Goal: Participate in discussion: Engage in conversation with other users on a specific topic

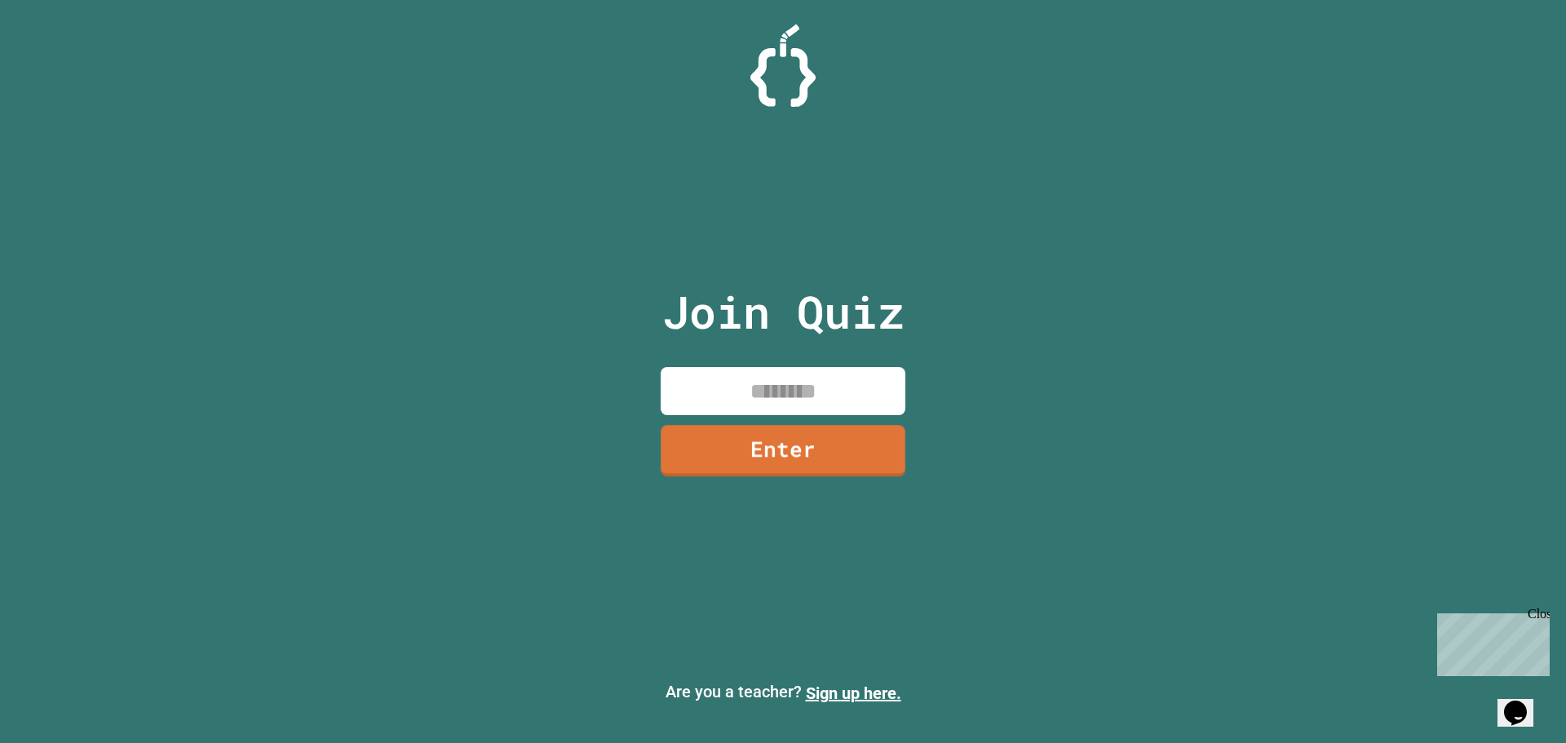
click at [735, 408] on input at bounding box center [783, 391] width 245 height 48
type input "********"
click at [839, 445] on link "Enter" at bounding box center [783, 449] width 245 height 51
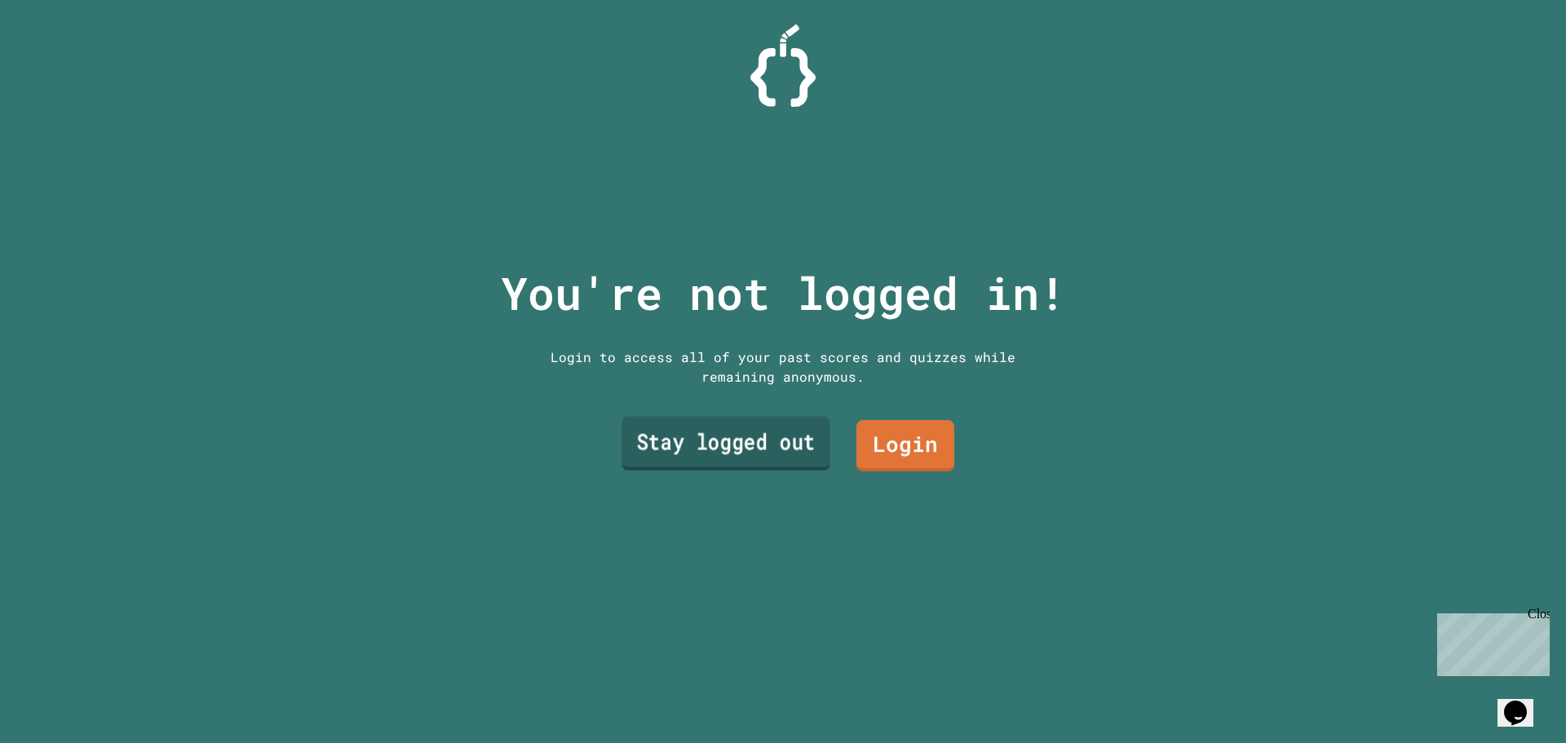
click at [712, 429] on link "Stay logged out" at bounding box center [726, 444] width 209 height 54
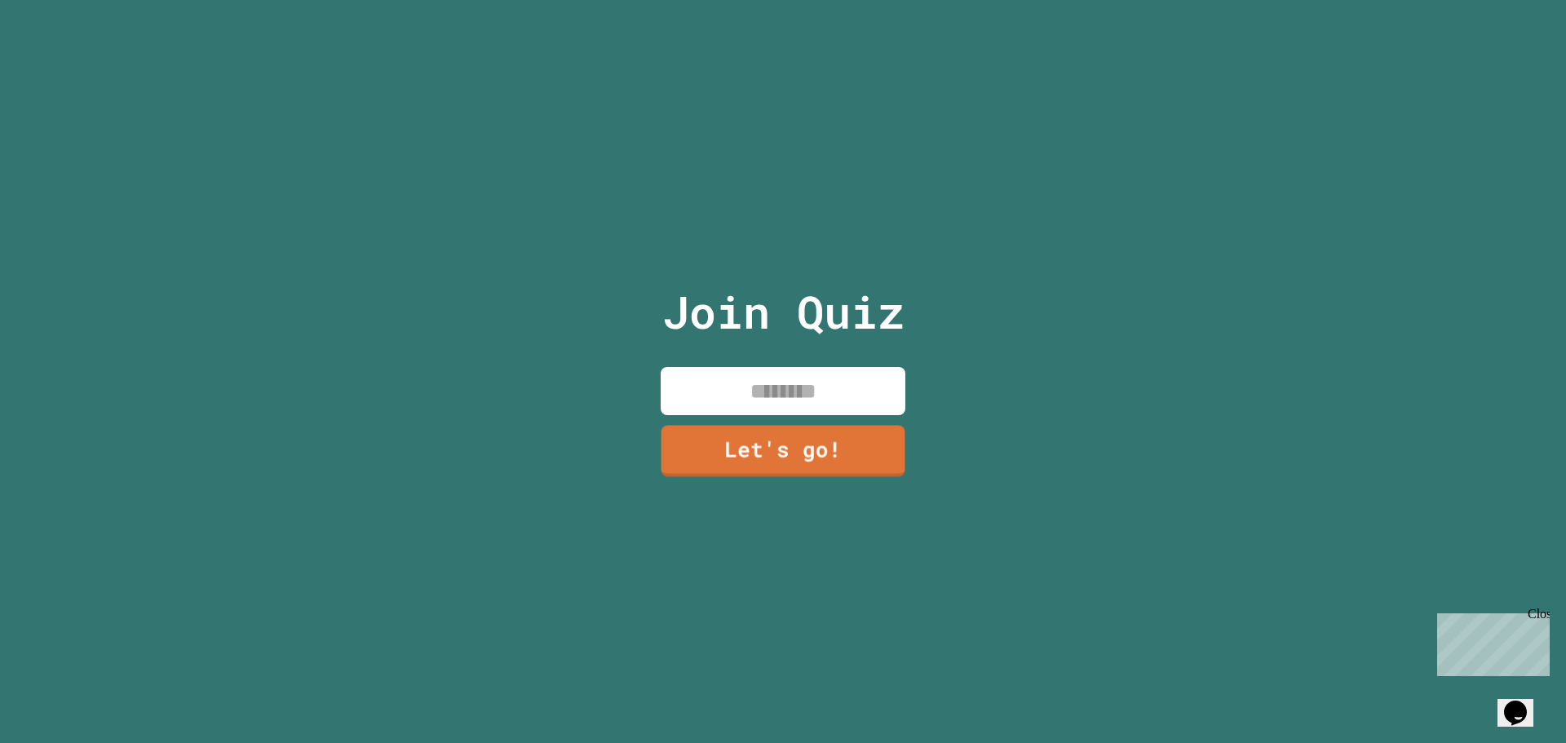
click at [737, 404] on input at bounding box center [783, 391] width 245 height 48
type input "*"
type input "*****"
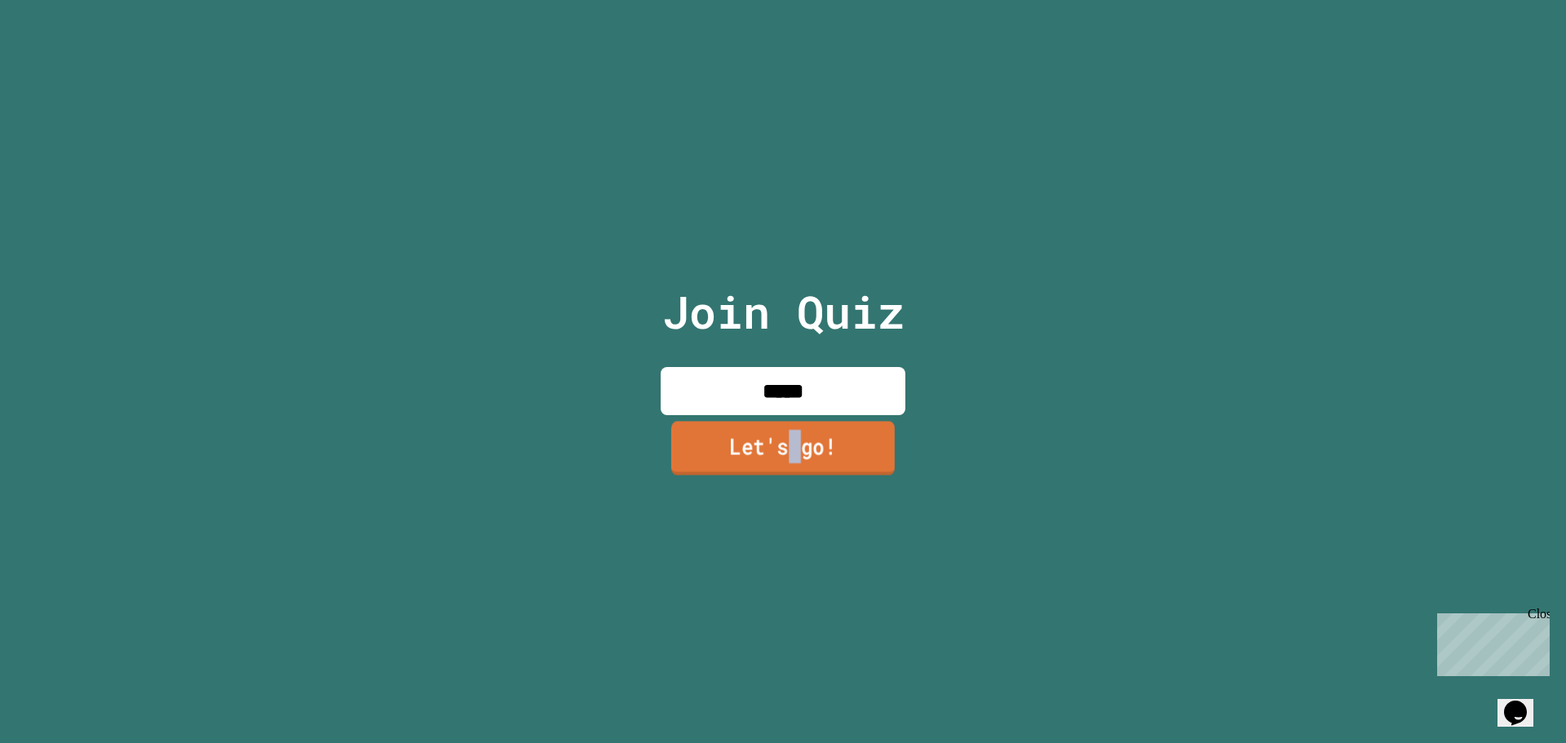
click at [791, 463] on link "Let's go!" at bounding box center [783, 448] width 224 height 54
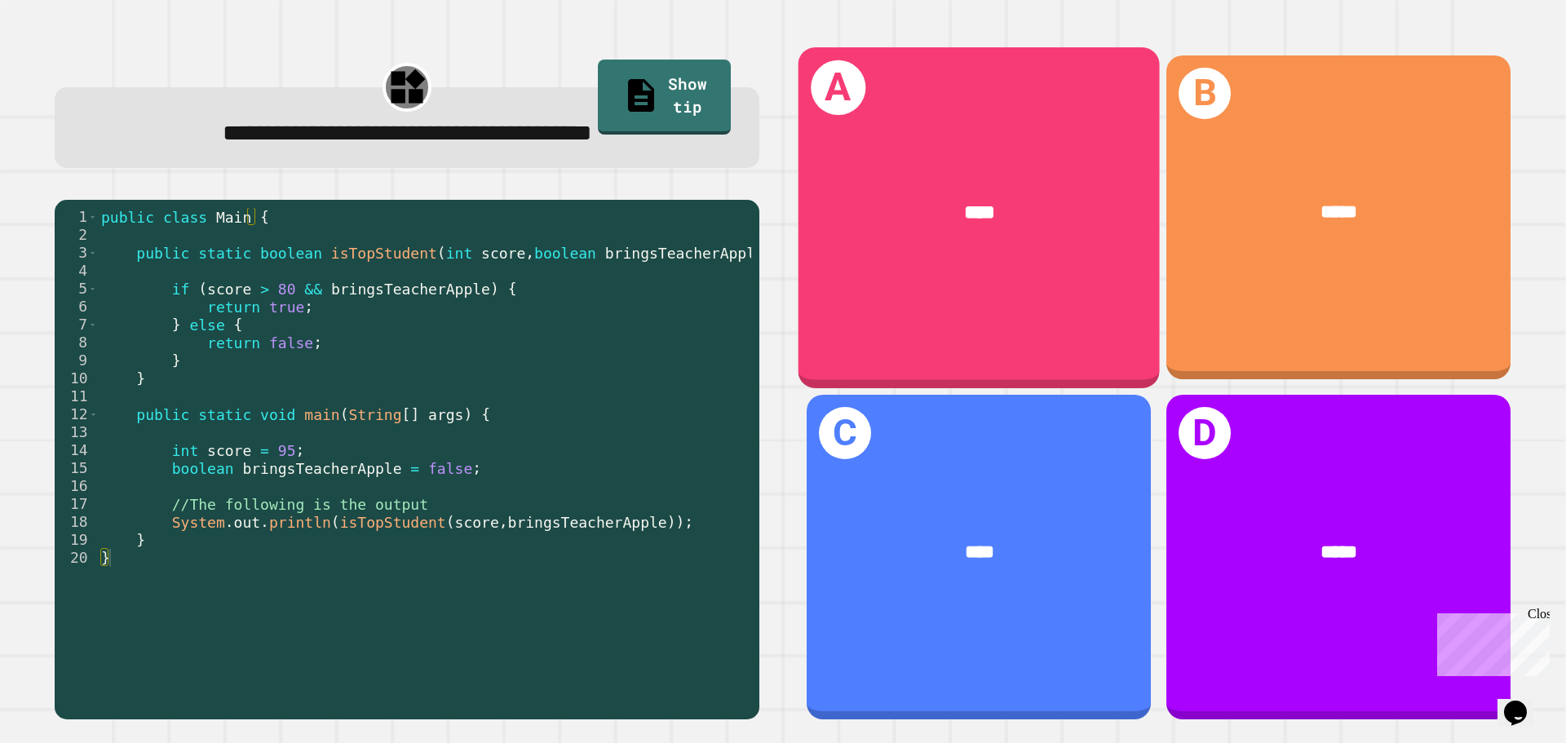
click at [994, 272] on div "A ****" at bounding box center [979, 217] width 361 height 340
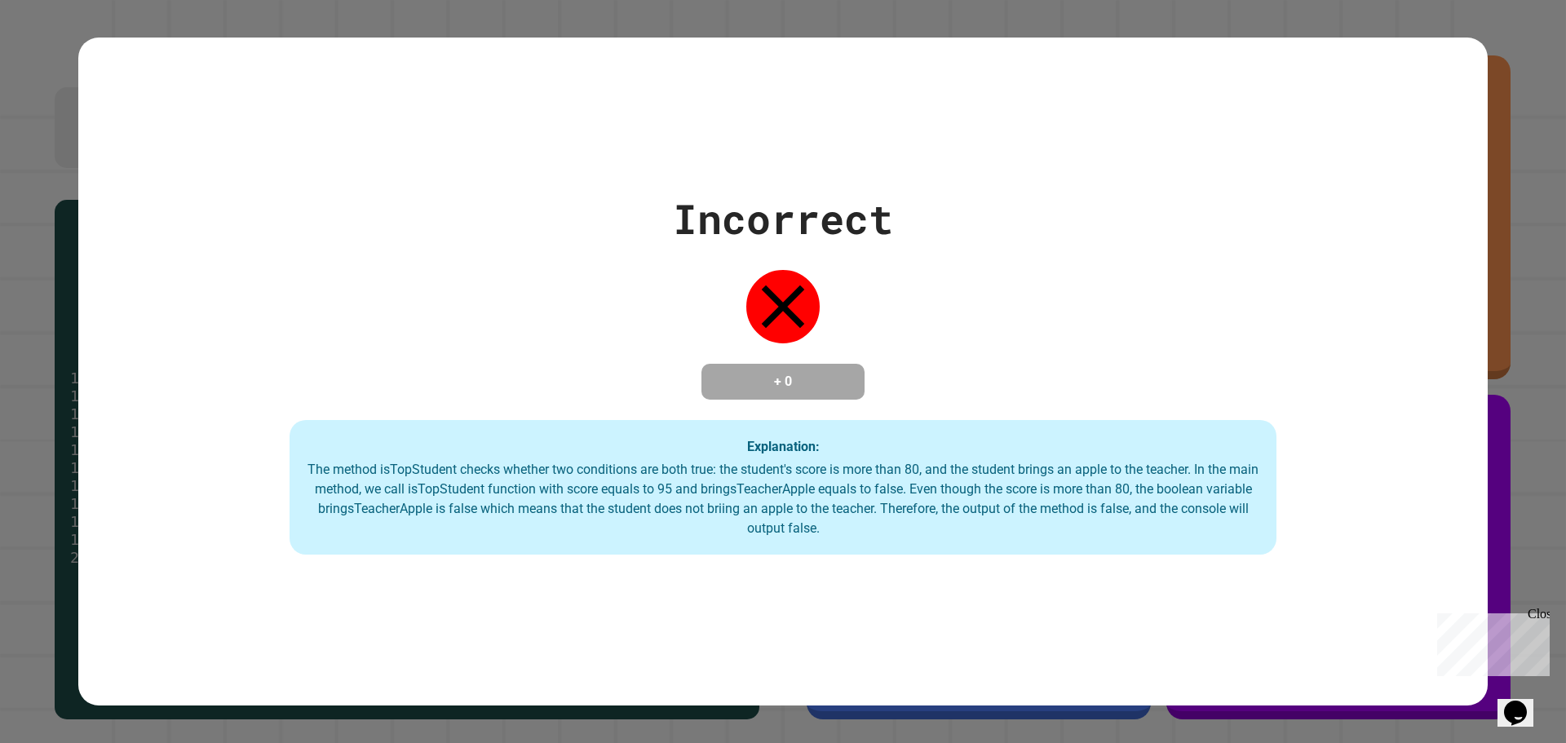
drag, startPoint x: 702, startPoint y: 55, endPoint x: 636, endPoint y: 131, distance: 99.5
click at [569, 141] on div "Incorrect + 0 Explanation: The method isTopStudent checks whether two condition…" at bounding box center [783, 372] width 1410 height 669
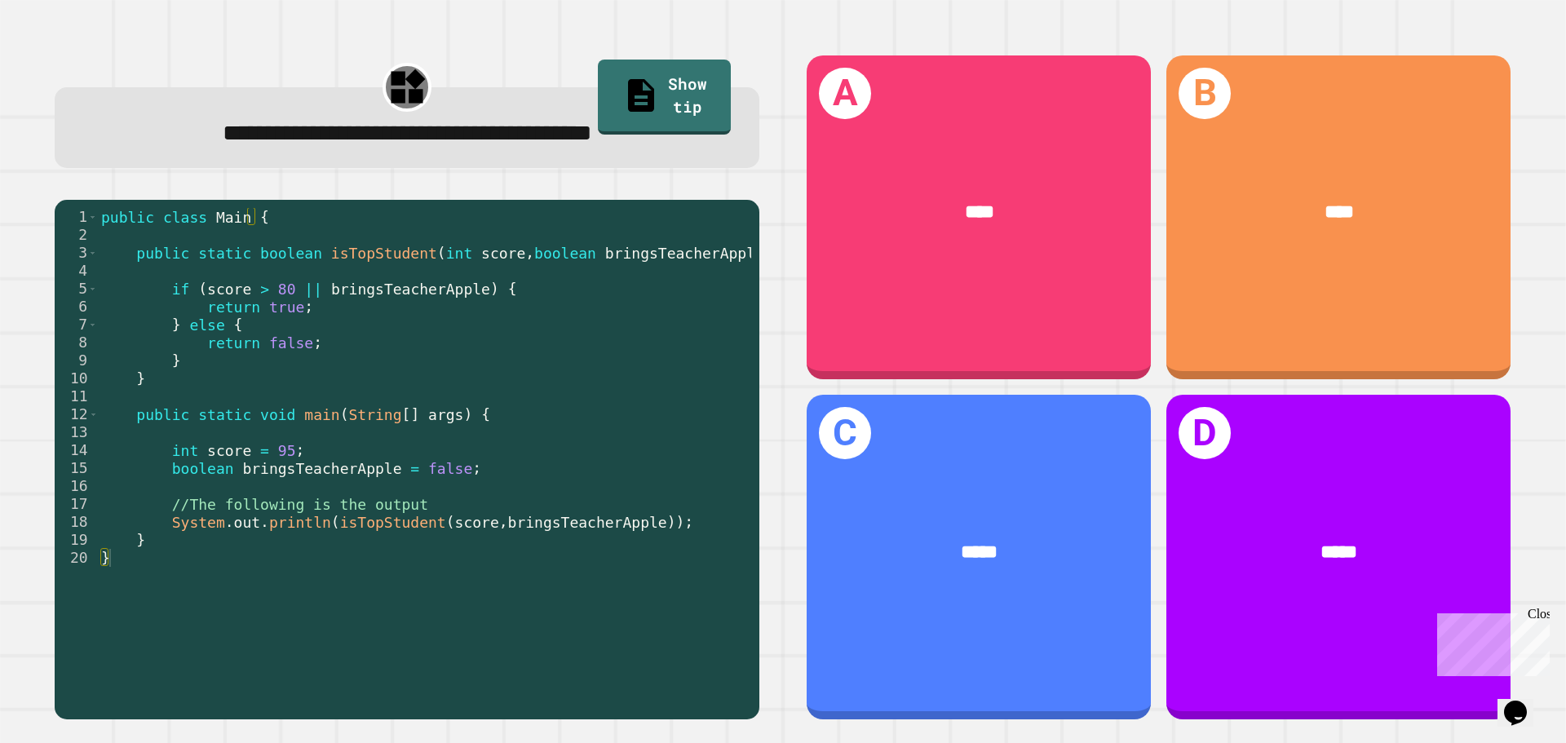
drag, startPoint x: 311, startPoint y: 95, endPoint x: 245, endPoint y: 198, distance: 122.9
drag, startPoint x: 245, startPoint y: 198, endPoint x: 210, endPoint y: 206, distance: 35.2
click at [210, 206] on div "1 2 3 4 5 6 7 8 9 10 11 12 13 14 15 16 17 18 19 20 public class Main { public s…" at bounding box center [407, 460] width 705 height 520
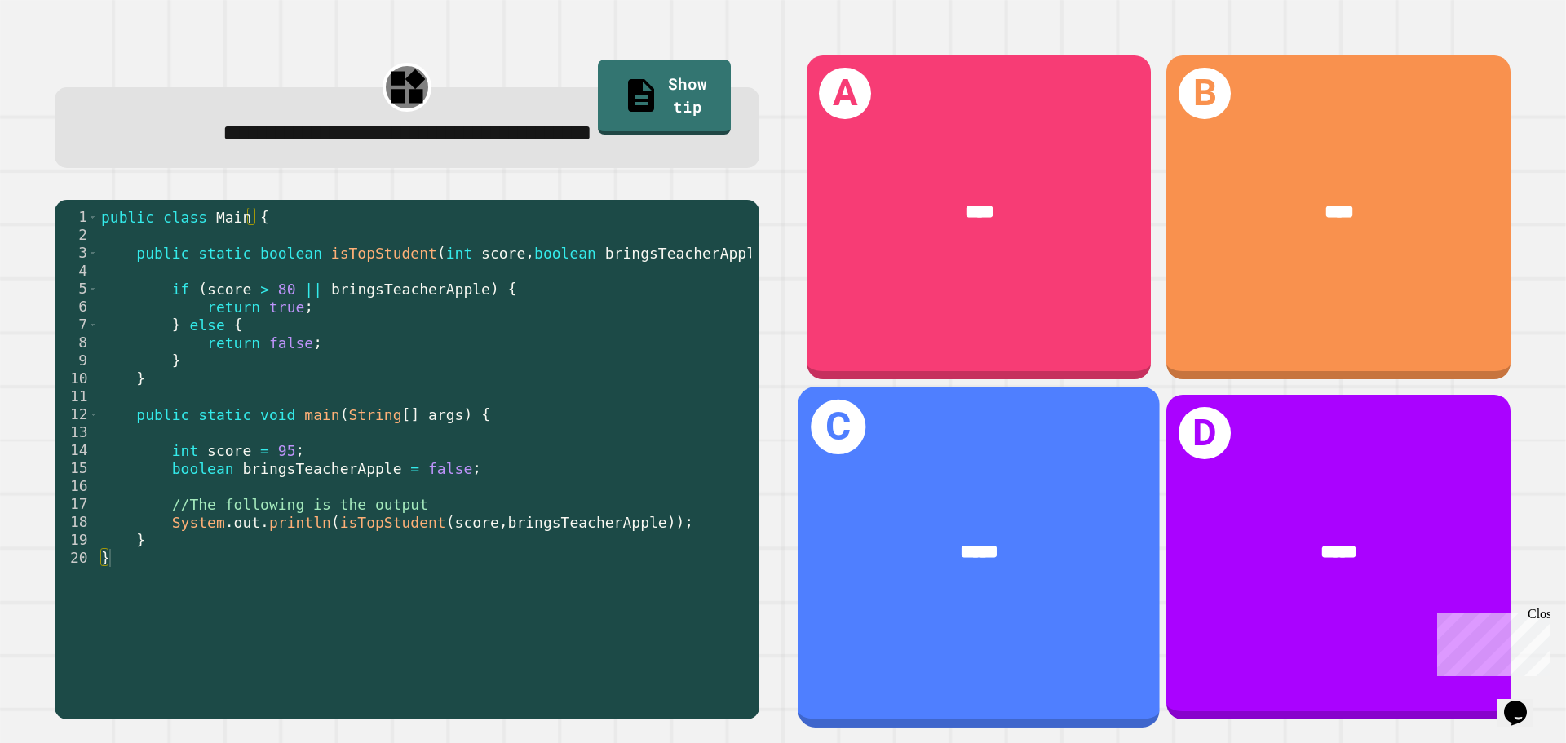
click at [893, 538] on div "*****" at bounding box center [979, 553] width 281 height 30
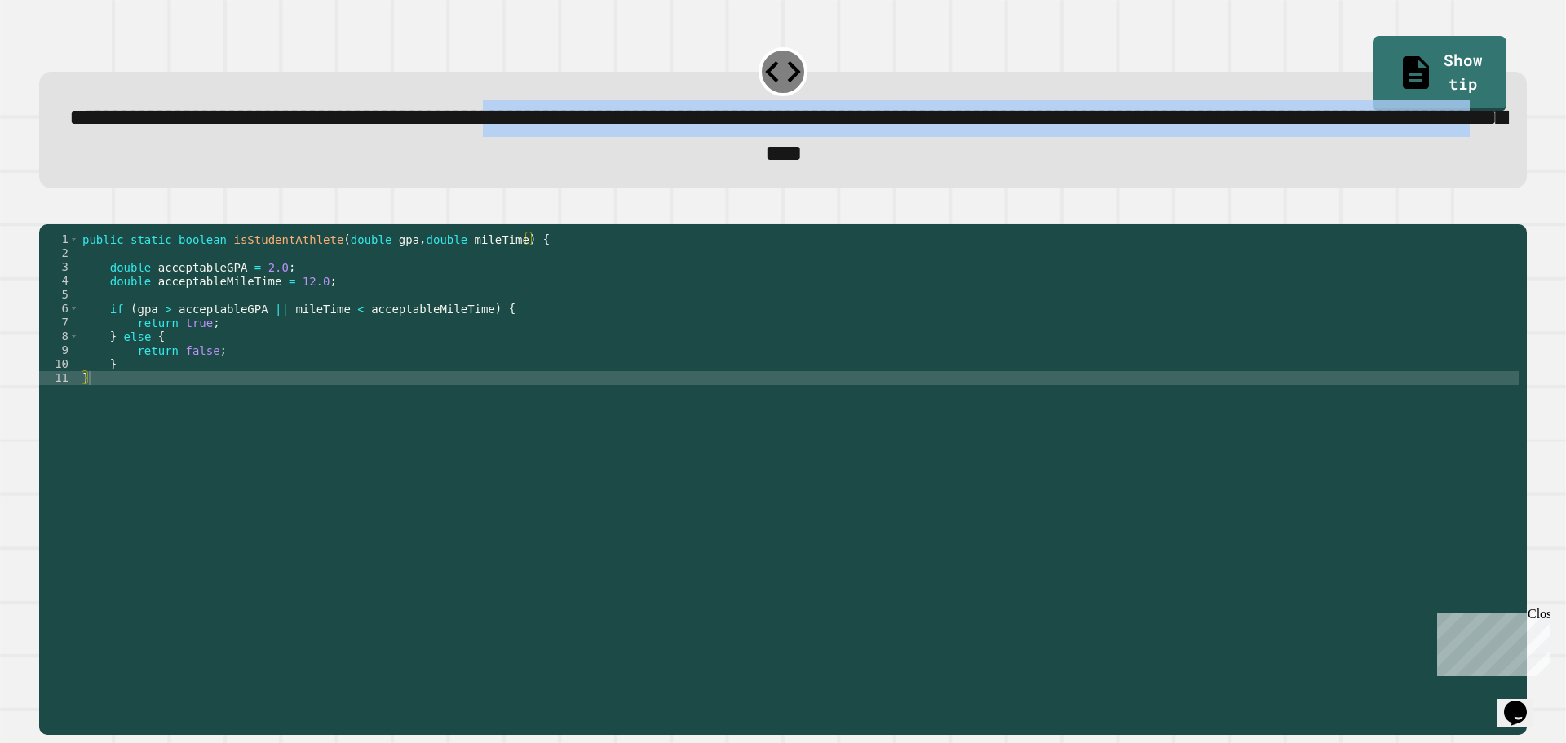
drag, startPoint x: 715, startPoint y: 124, endPoint x: 1109, endPoint y: 166, distance: 395.5
click at [1105, 165] on span "**********" at bounding box center [787, 135] width 1437 height 59
click at [1114, 165] on span "**********" at bounding box center [787, 135] width 1437 height 59
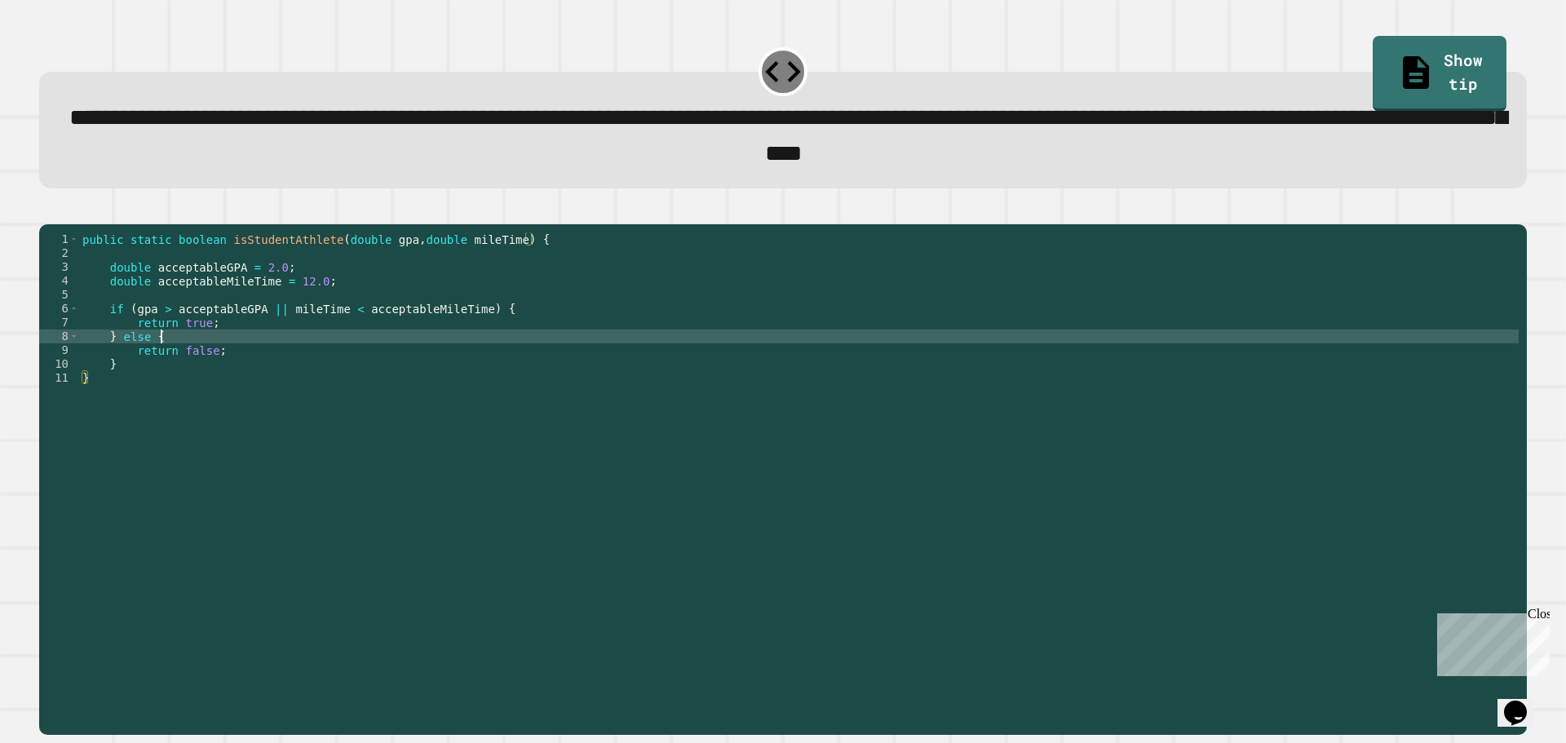
click at [308, 362] on div "public static boolean isStudentAthlete ( double gpa , double mileTime ) { doubl…" at bounding box center [799, 462] width 1440 height 458
click at [47, 210] on icon "button" at bounding box center [47, 210] width 0 height 0
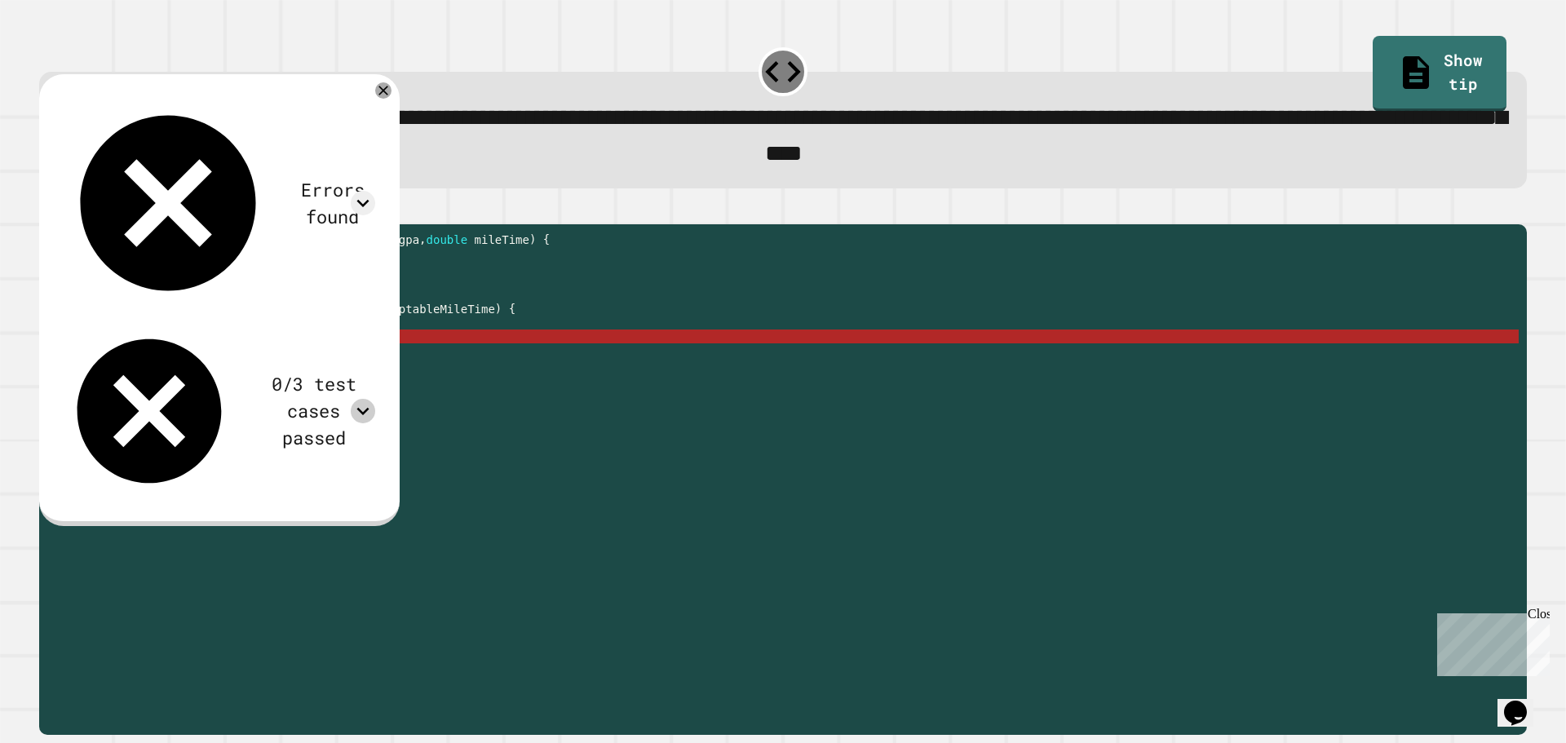
click at [375, 399] on icon at bounding box center [363, 411] width 24 height 24
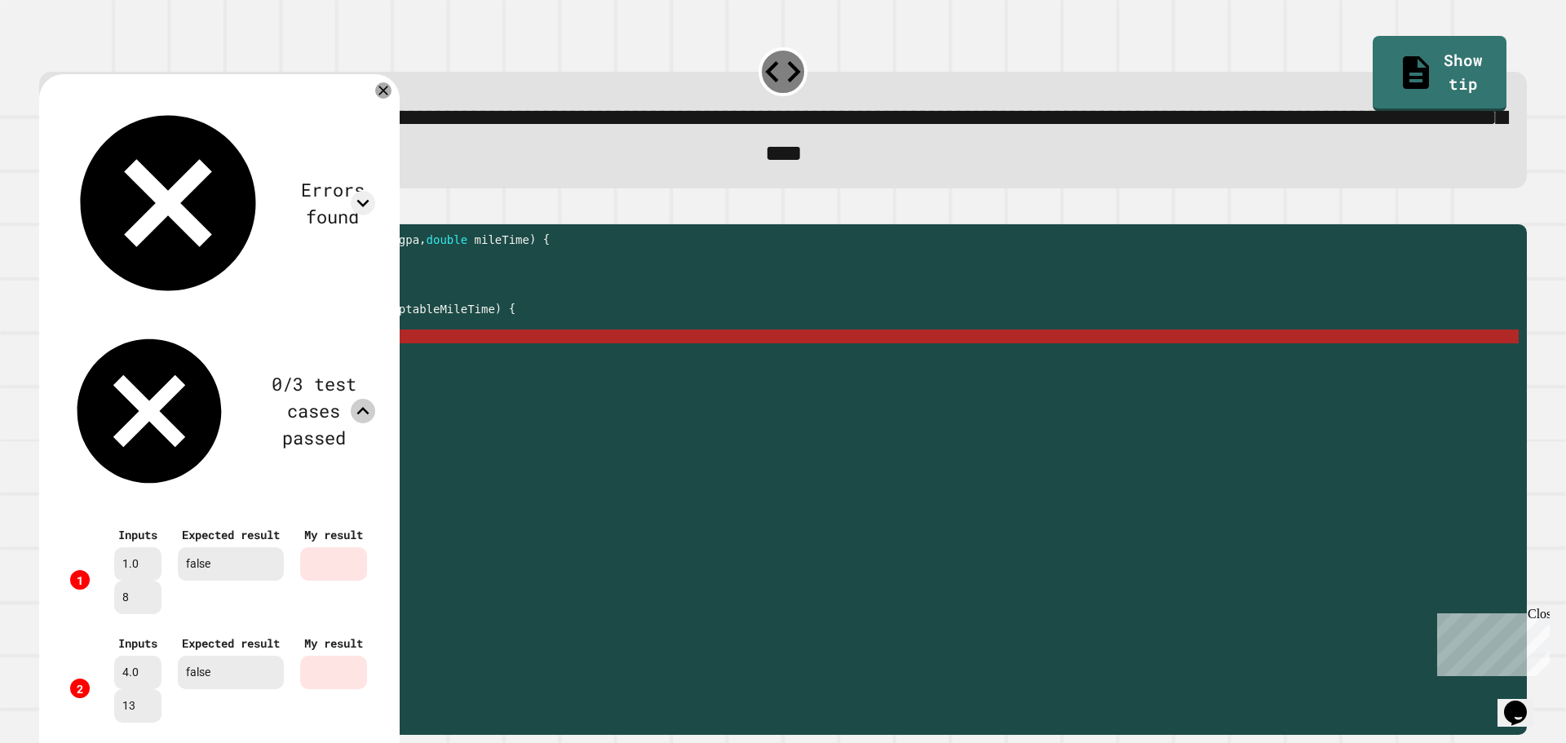
scroll to position [134, 0]
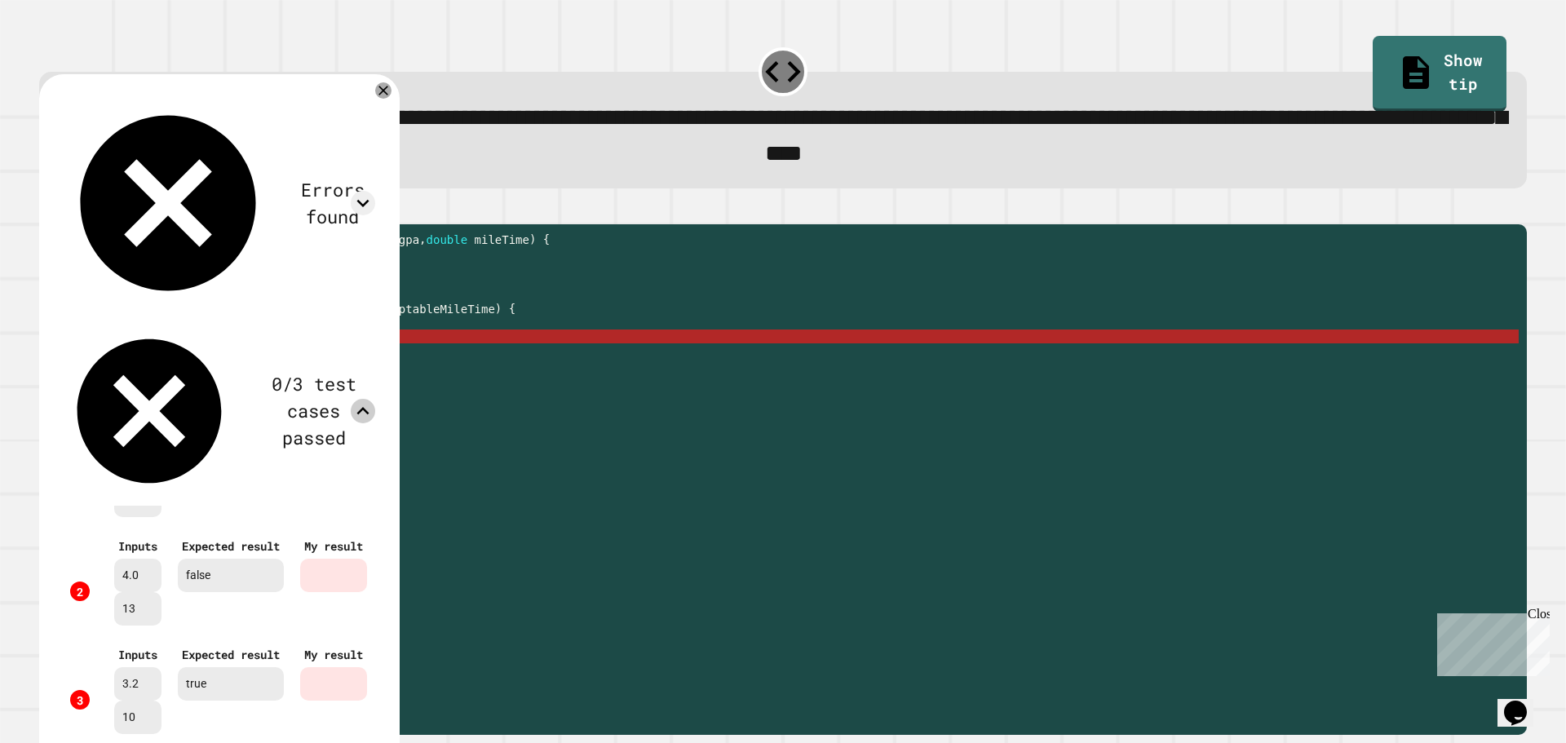
click at [375, 399] on icon at bounding box center [363, 411] width 24 height 24
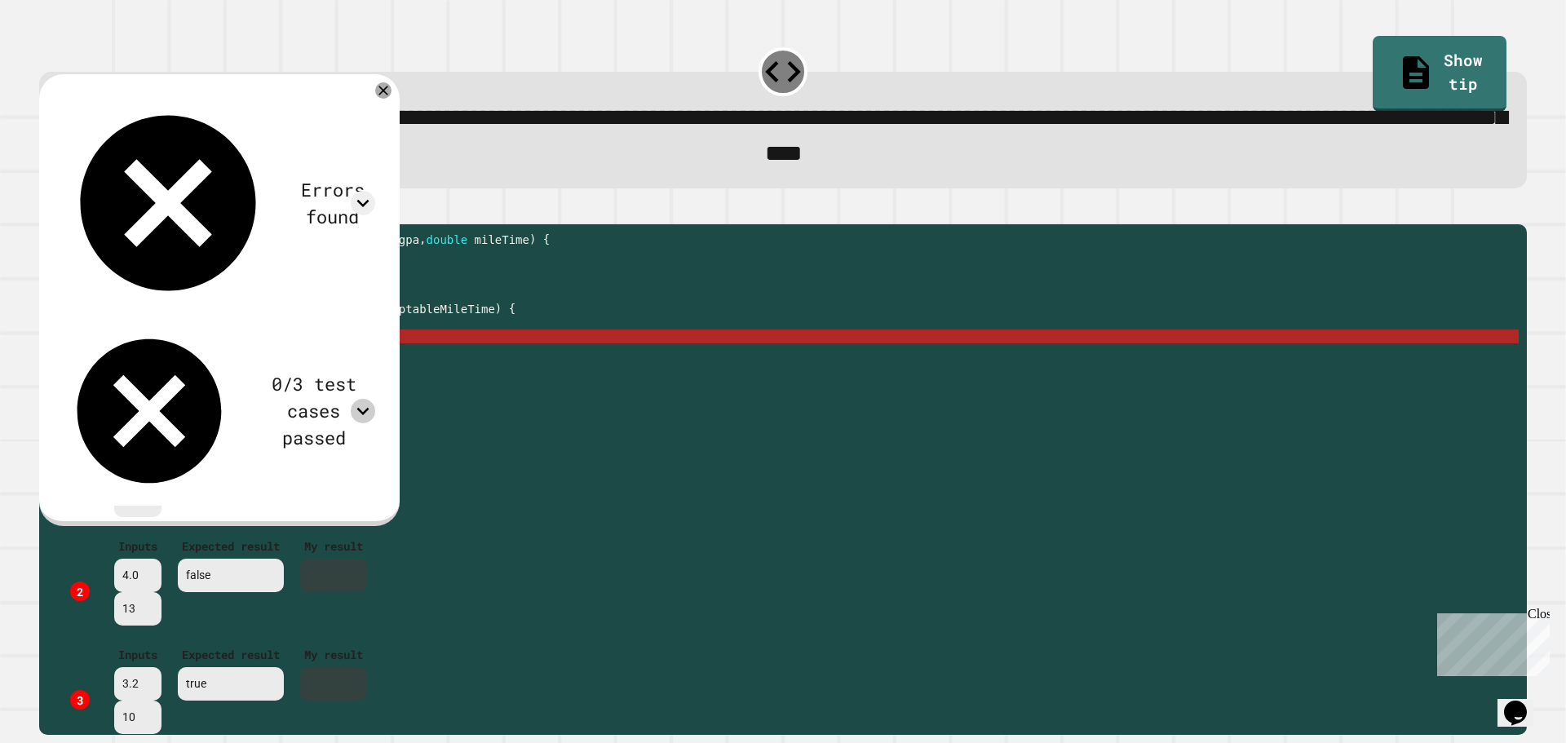
click at [571, 147] on span "**********" at bounding box center [787, 135] width 1437 height 59
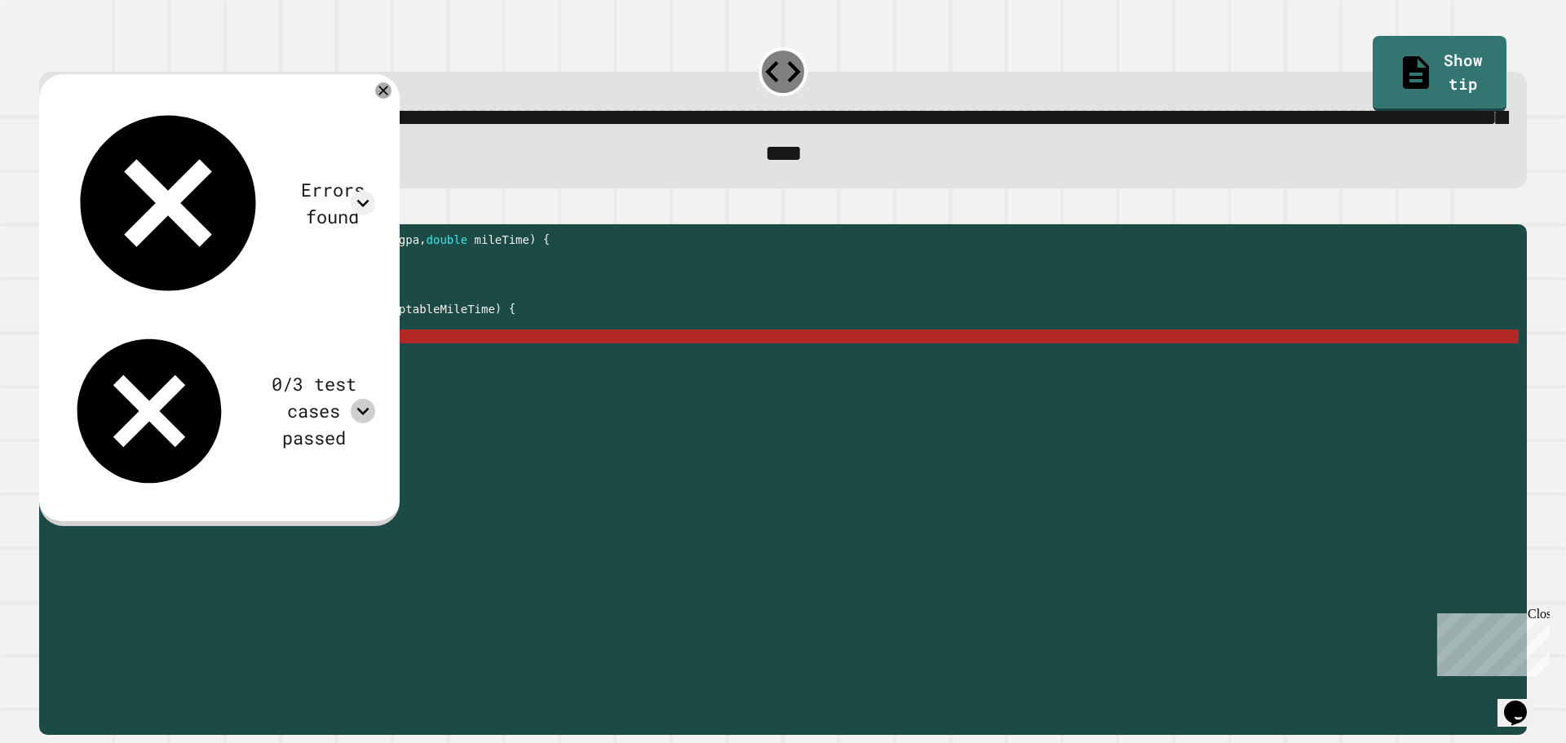
click at [211, 360] on div "public static boolean isStudentAthlete ( double gpa , double mileTime ) { doubl…" at bounding box center [799, 462] width 1440 height 458
click at [375, 191] on div at bounding box center [363, 203] width 24 height 24
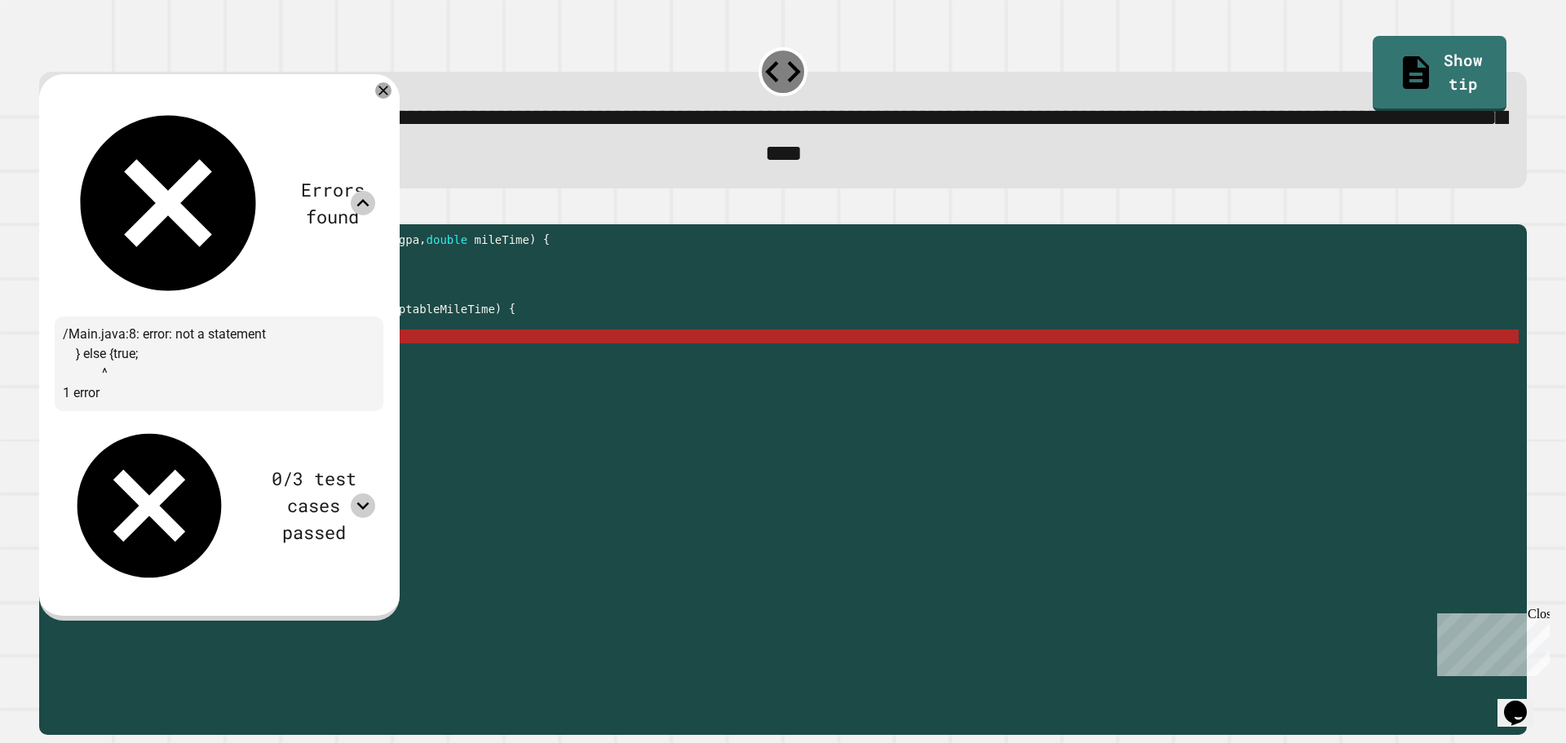
click at [375, 191] on icon at bounding box center [363, 203] width 24 height 24
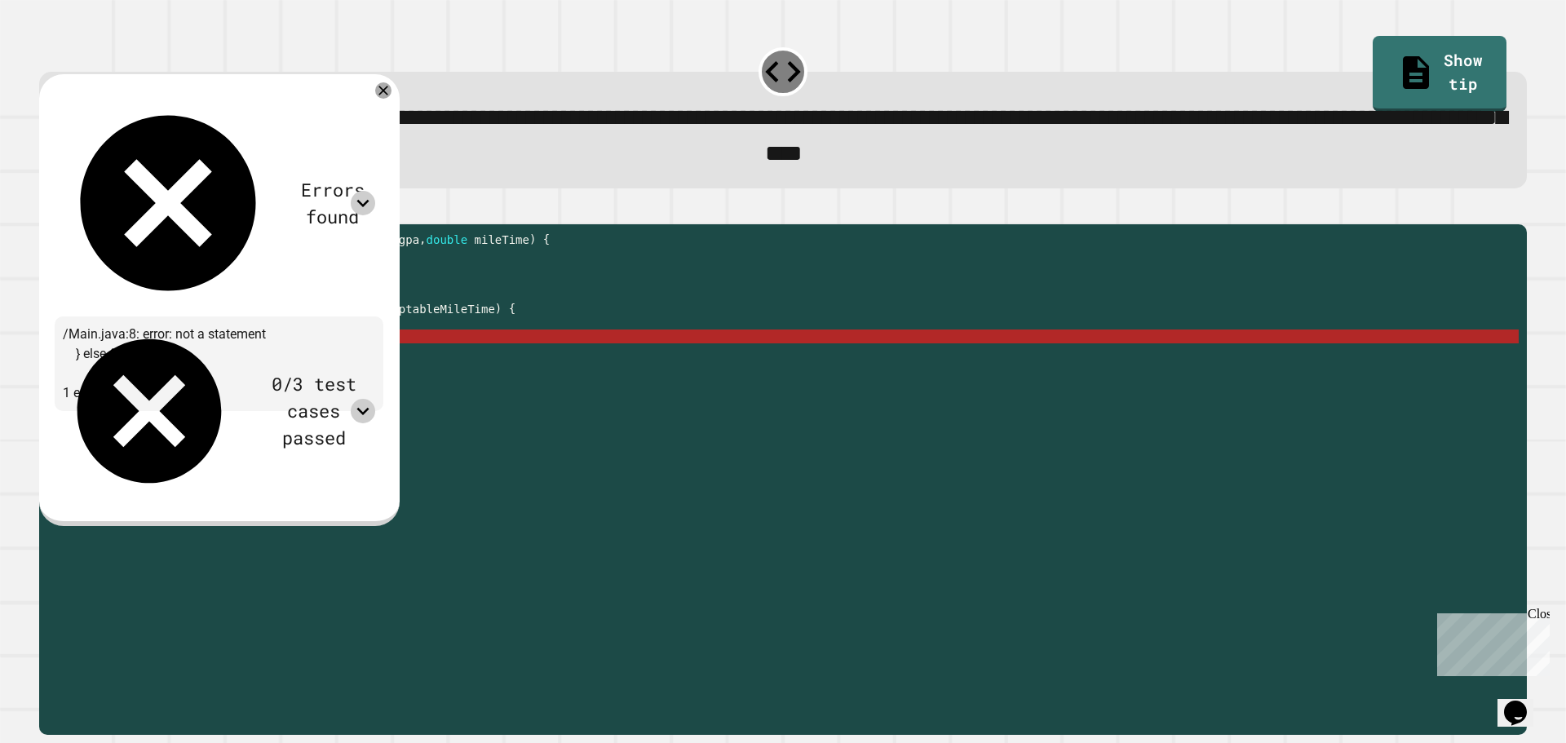
click at [375, 325] on div "0/3 test cases passed" at bounding box center [219, 411] width 312 height 173
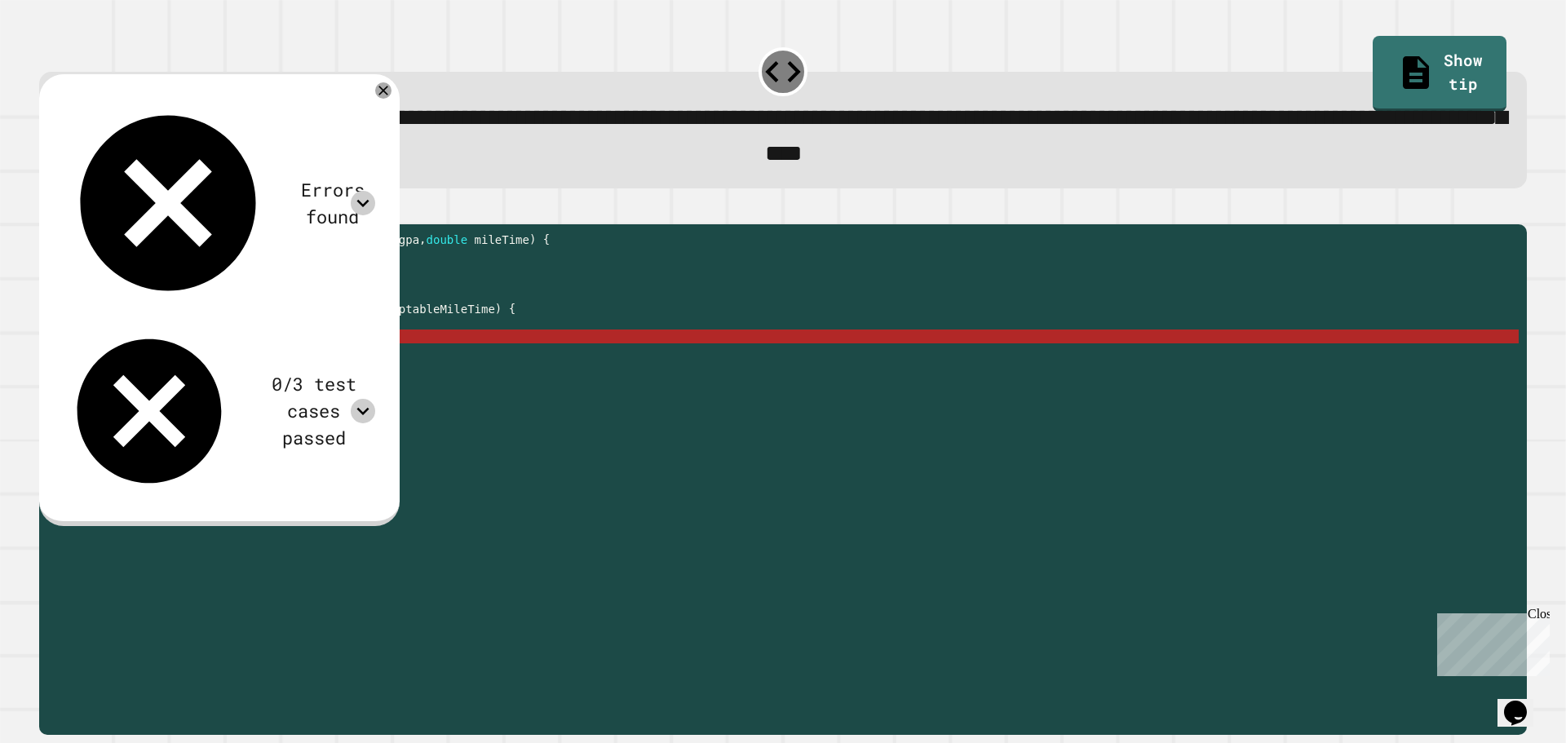
click at [375, 399] on icon at bounding box center [363, 411] width 24 height 24
click at [370, 407] on icon at bounding box center [363, 410] width 12 height 7
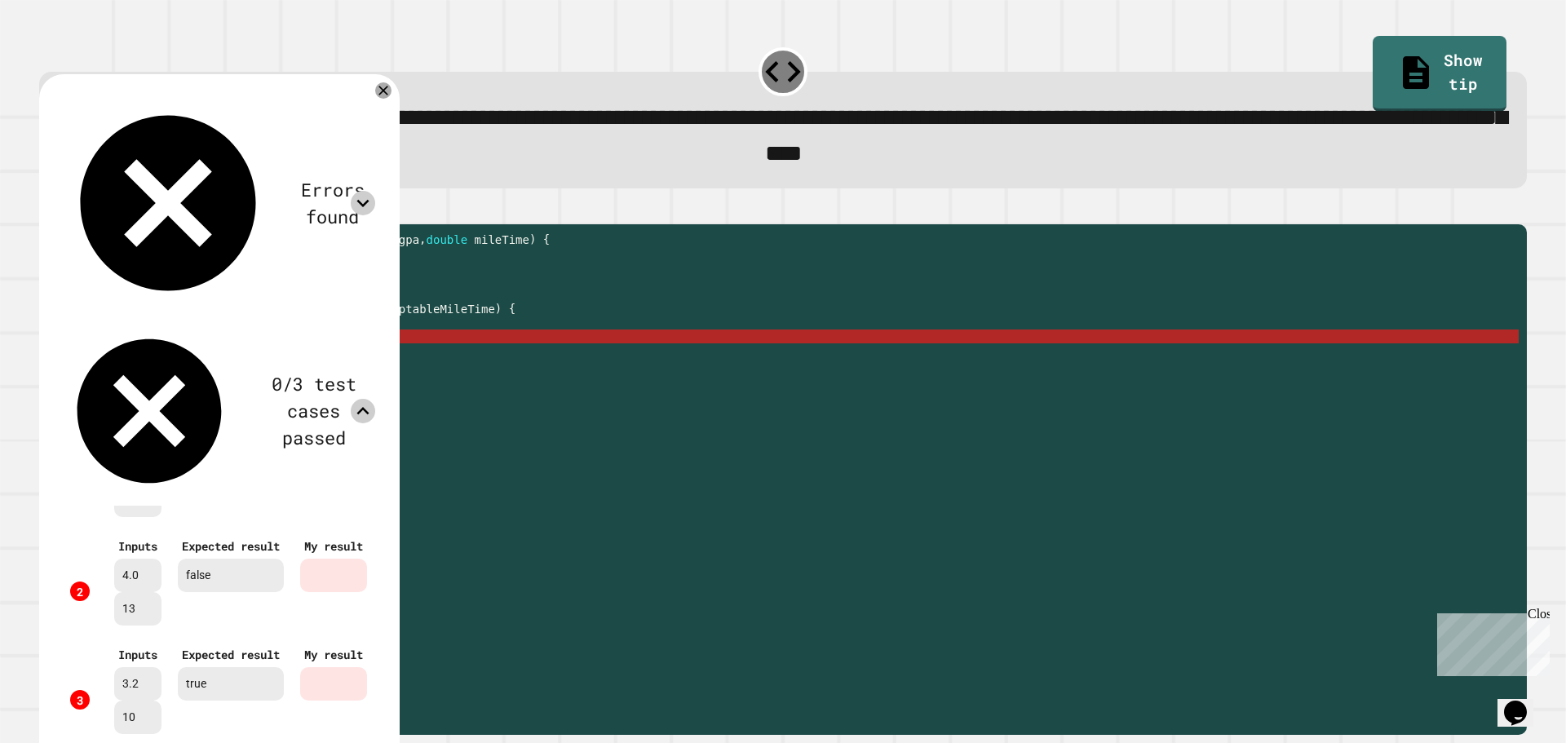
click at [375, 399] on icon at bounding box center [363, 411] width 24 height 24
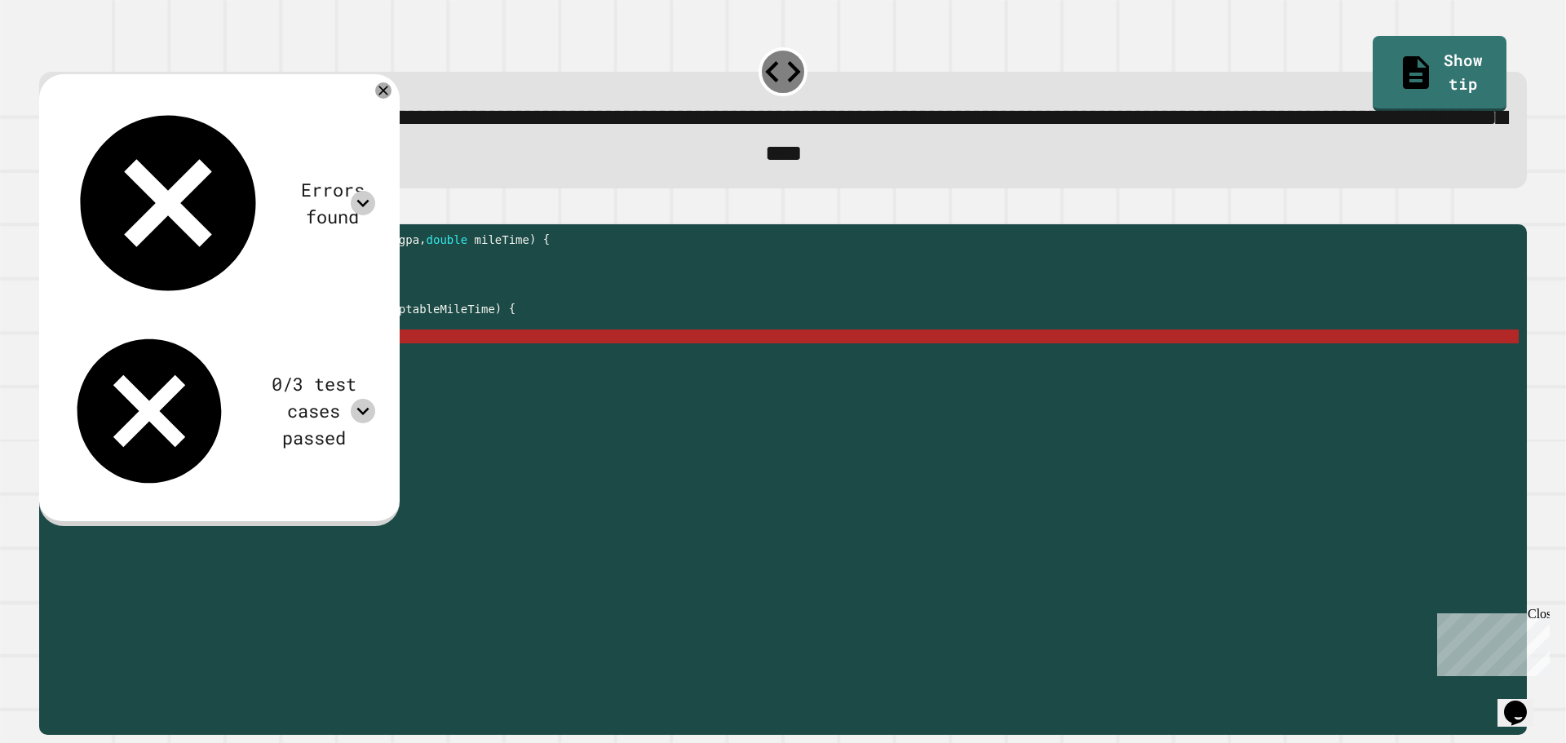
click at [206, 349] on div "public static boolean isStudentAthlete ( double gpa , double mileTime ) { doubl…" at bounding box center [799, 462] width 1440 height 458
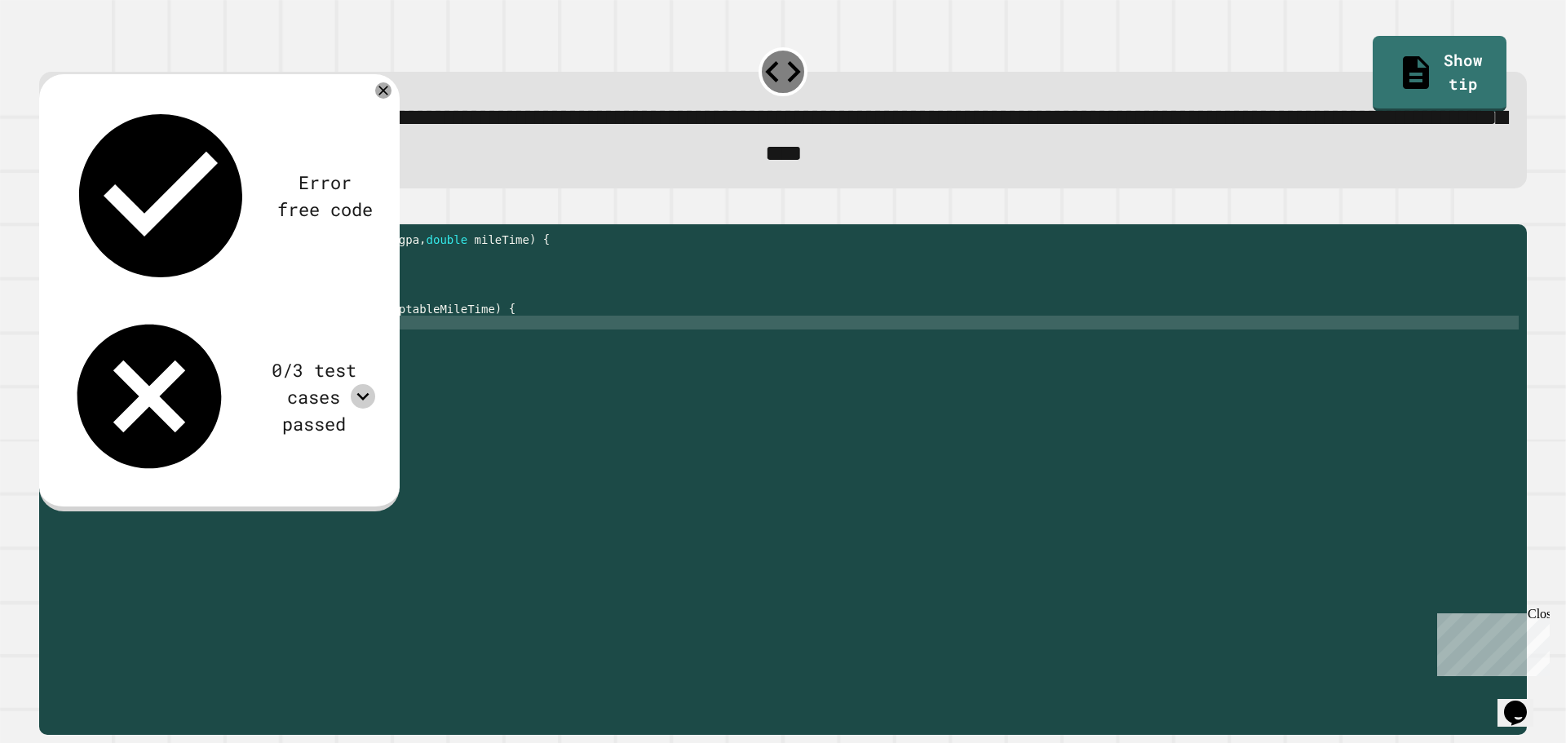
scroll to position [0, 16]
click at [47, 210] on icon "button" at bounding box center [47, 210] width 0 height 0
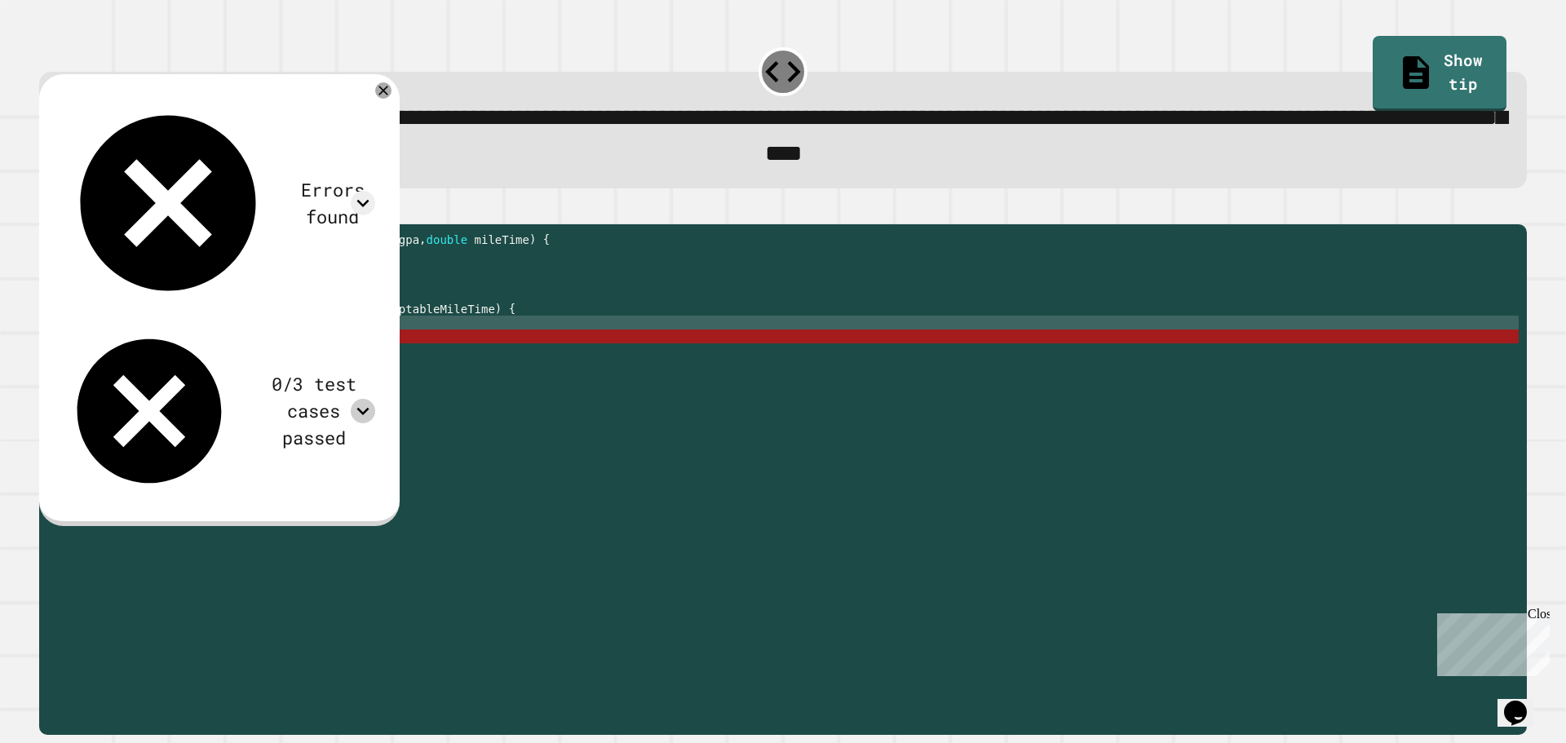
click at [375, 399] on div at bounding box center [363, 411] width 24 height 24
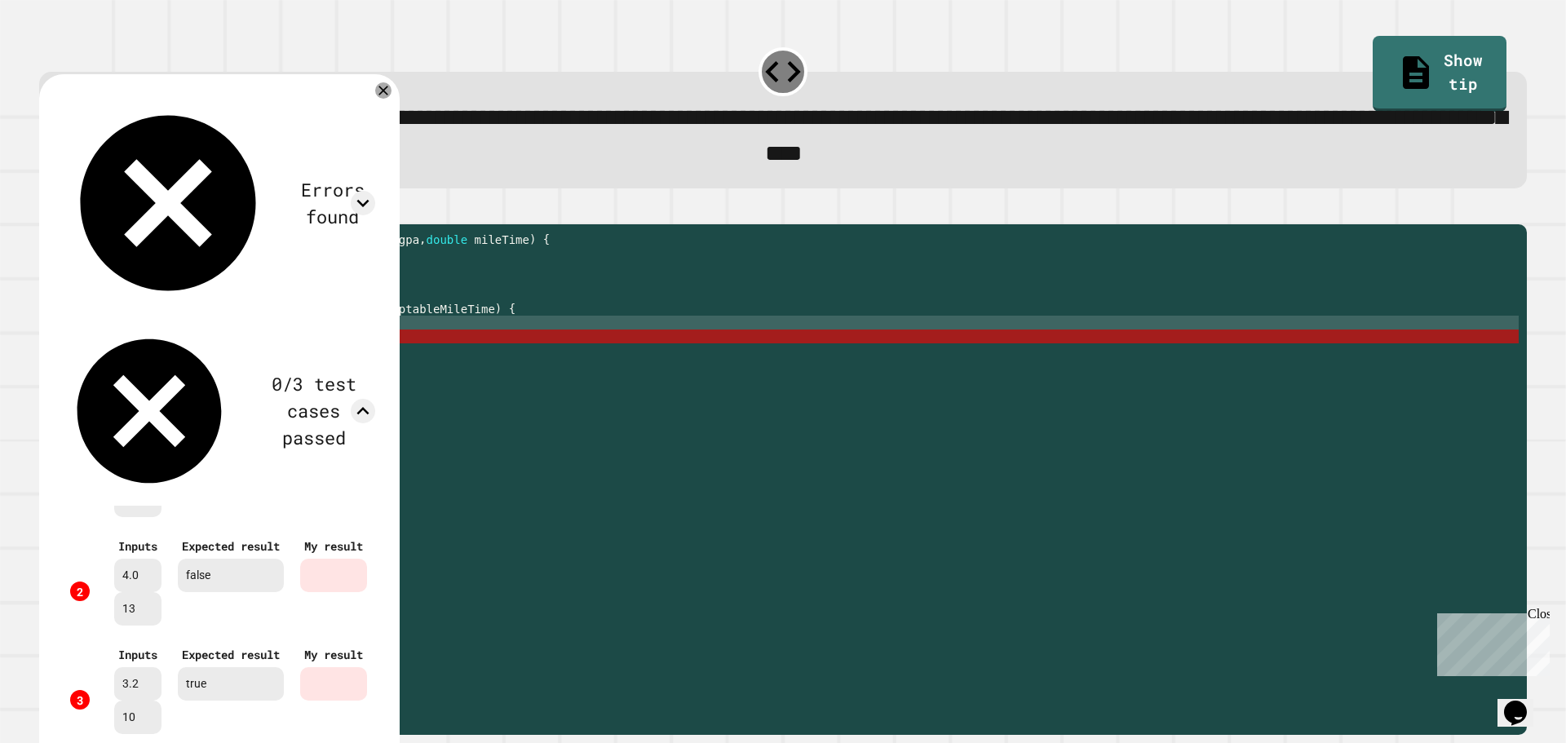
click at [486, 188] on div "**********" at bounding box center [783, 130] width 1488 height 117
click at [457, 224] on div at bounding box center [783, 215] width 1488 height 20
click at [392, 95] on div at bounding box center [383, 90] width 16 height 16
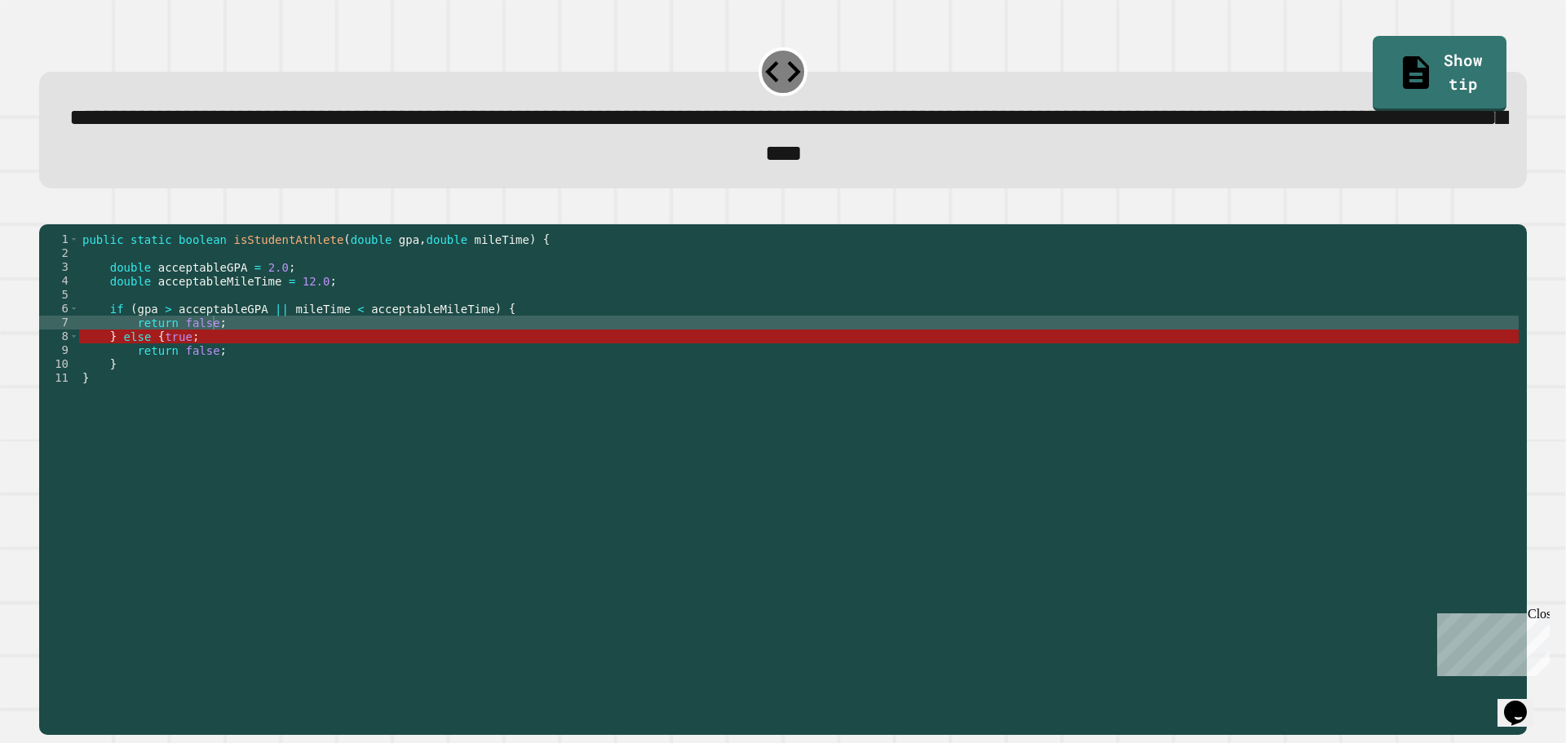
scroll to position [0, 13]
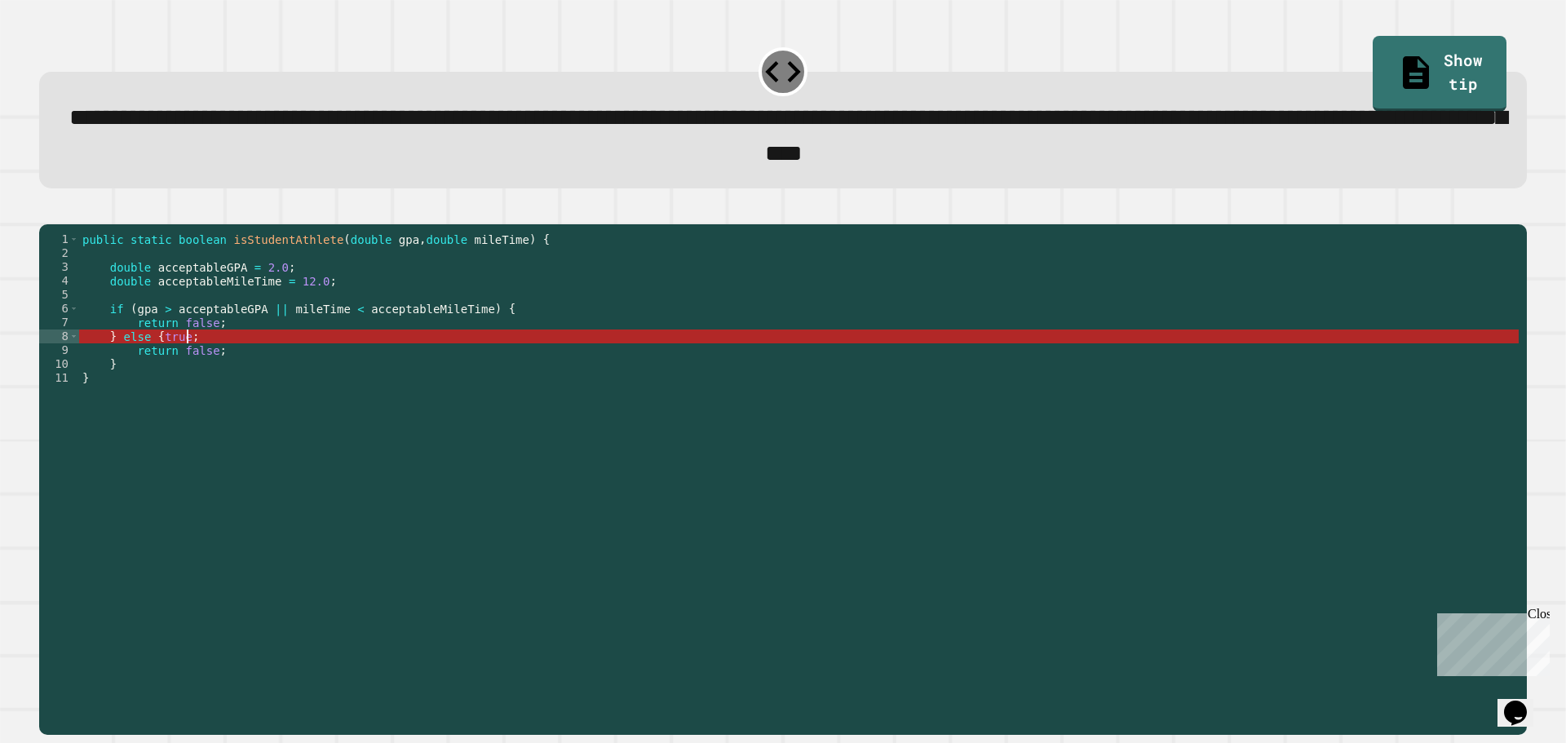
click at [186, 361] on div "public static boolean isStudentAthlete ( double gpa , double mileTime ) { doubl…" at bounding box center [799, 462] width 1440 height 458
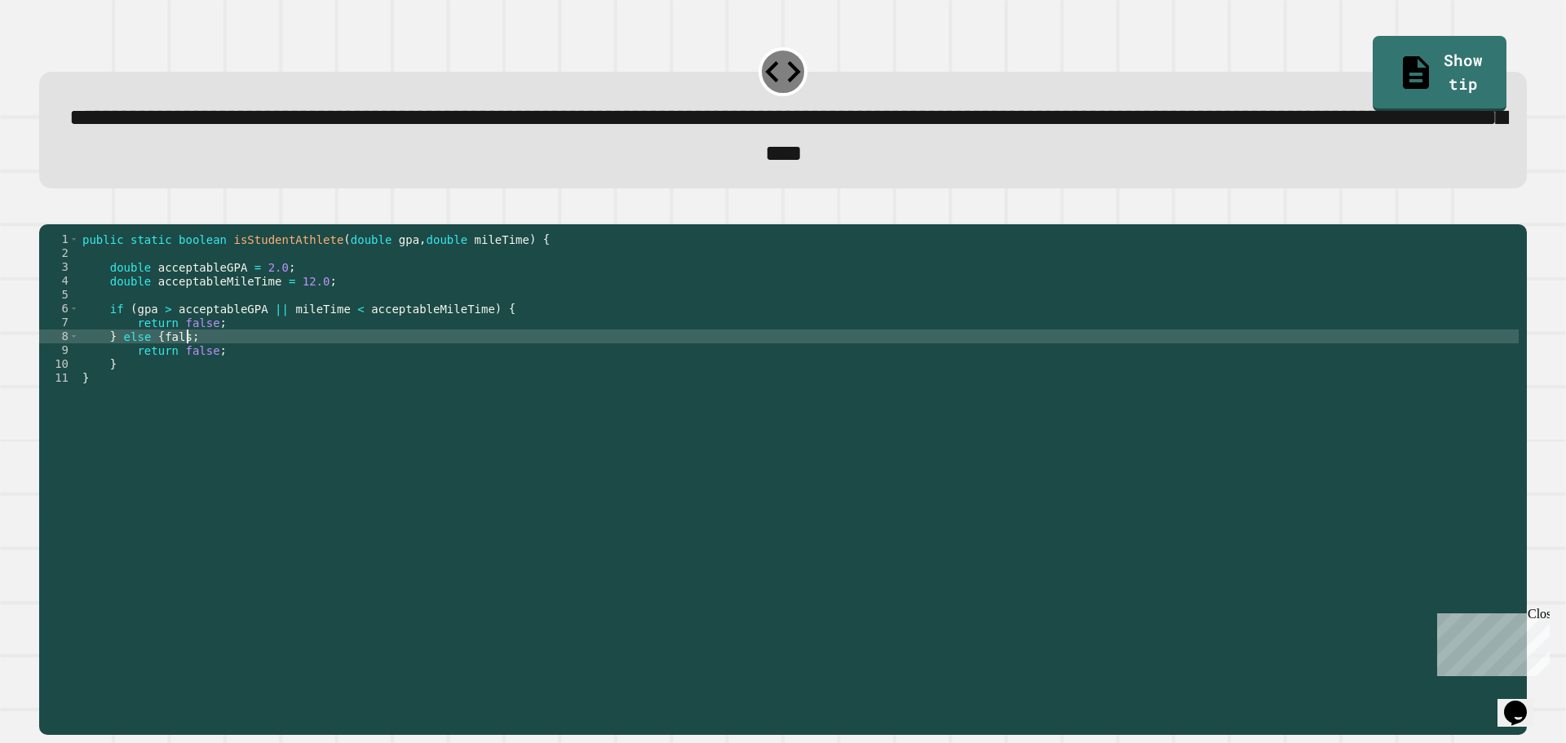
scroll to position [0, 14]
click at [47, 210] on icon "button" at bounding box center [47, 210] width 0 height 0
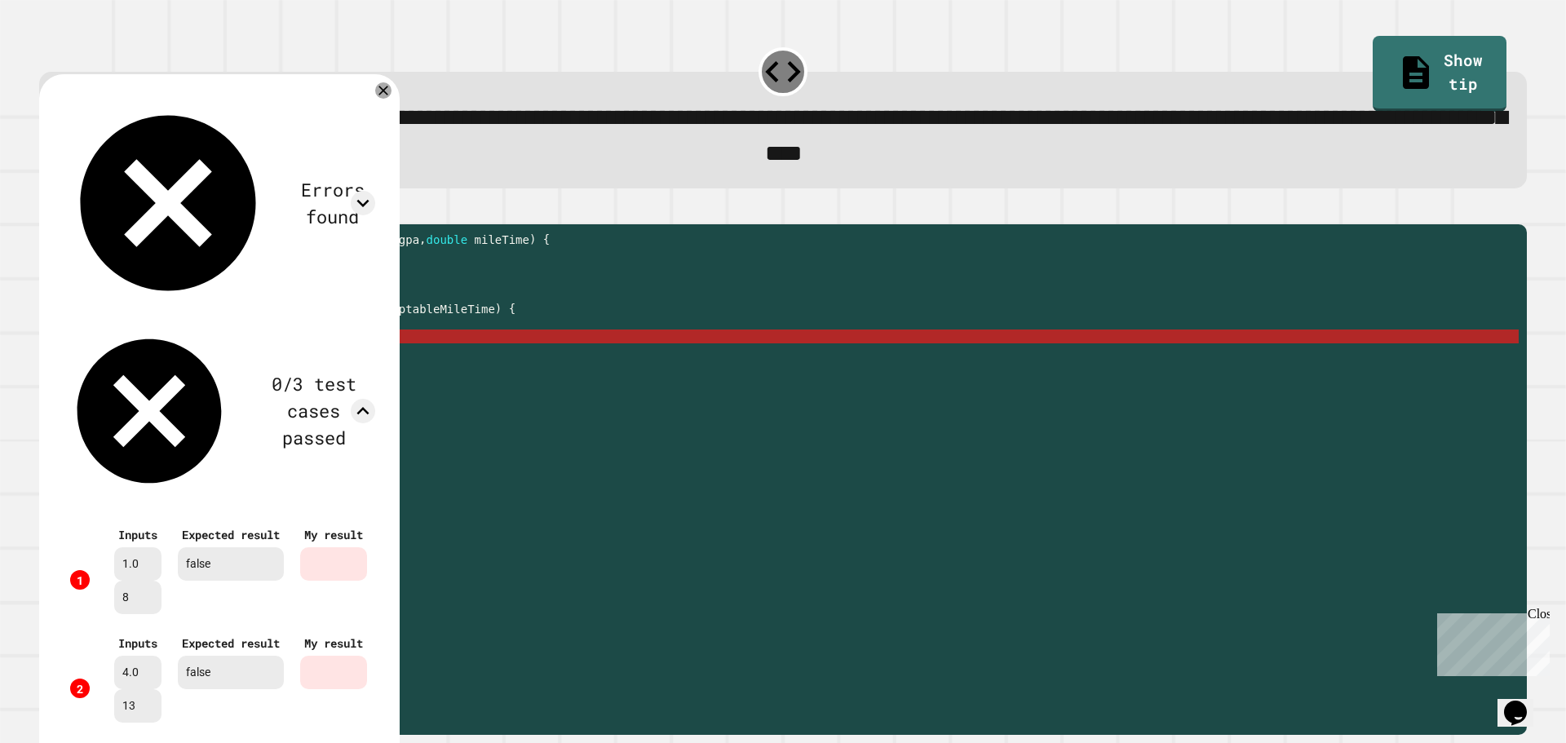
scroll to position [134, 0]
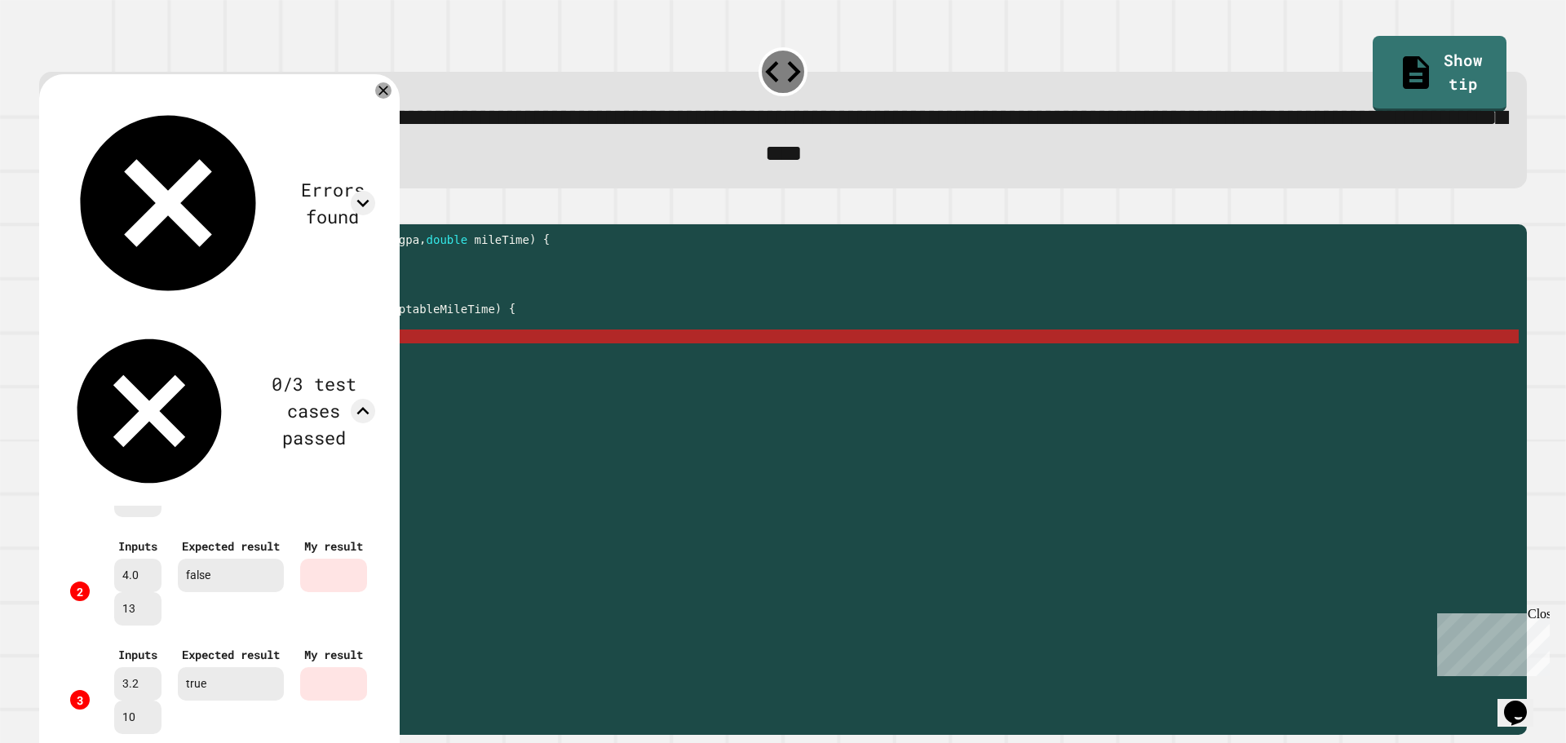
click at [392, 98] on icon at bounding box center [383, 90] width 16 height 16
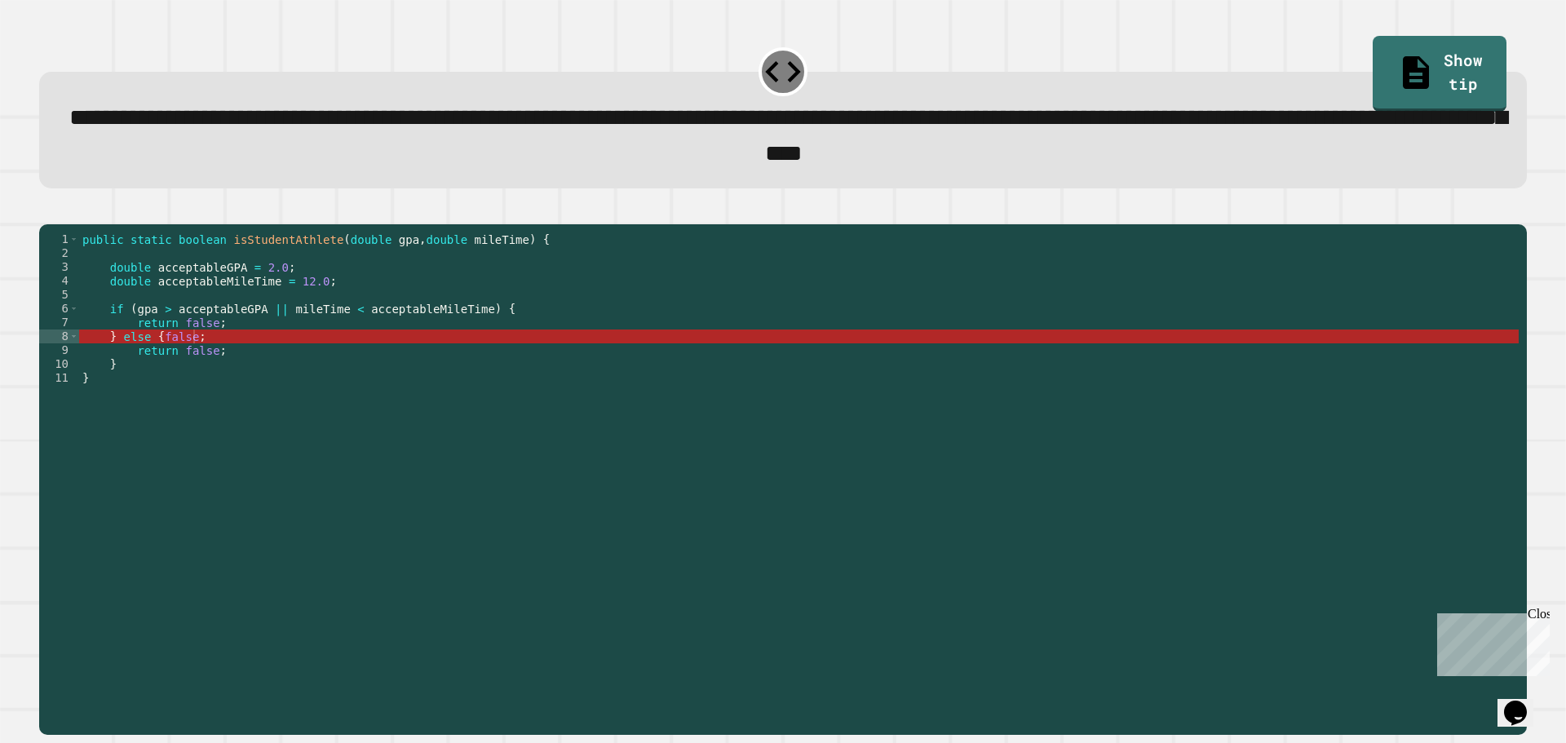
click at [194, 359] on div "public static boolean isStudentAthlete ( double gpa , double mileTime ) { doubl…" at bounding box center [799, 462] width 1440 height 458
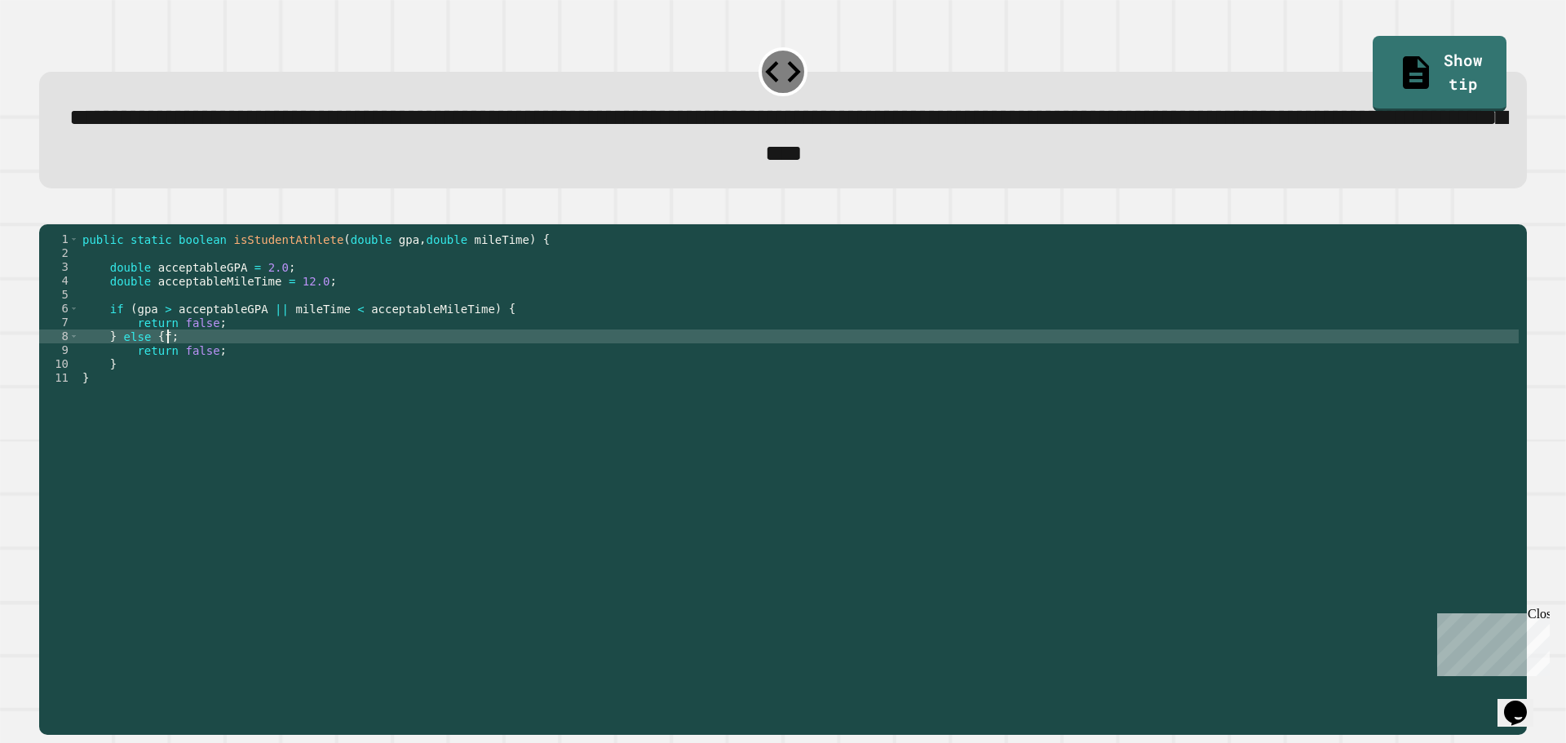
scroll to position [0, 10]
click at [47, 210] on button "button" at bounding box center [47, 210] width 0 height 0
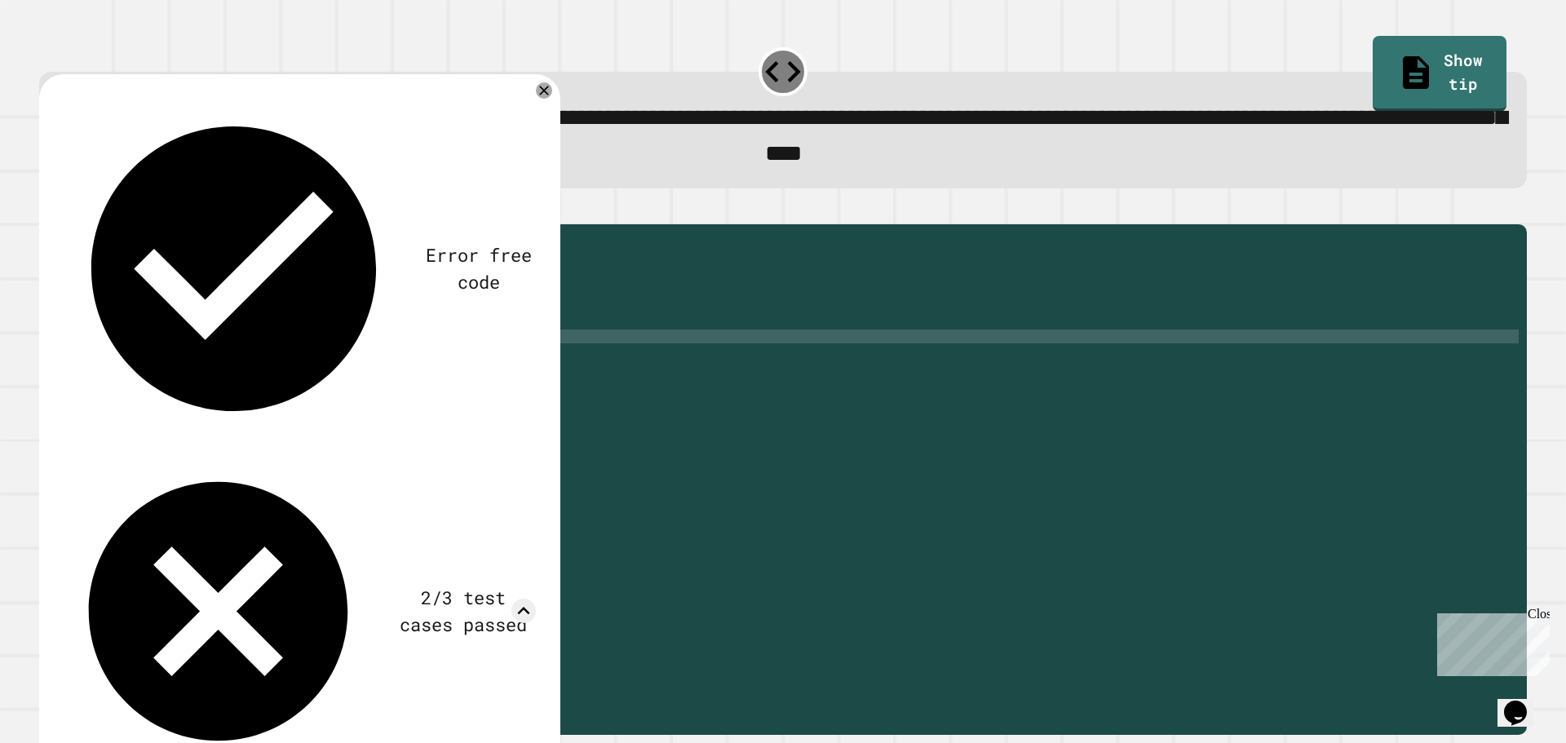
scroll to position [134, 0]
drag, startPoint x: 538, startPoint y: 92, endPoint x: 552, endPoint y: 91, distance: 14.0
click at [547, 91] on icon at bounding box center [544, 90] width 16 height 16
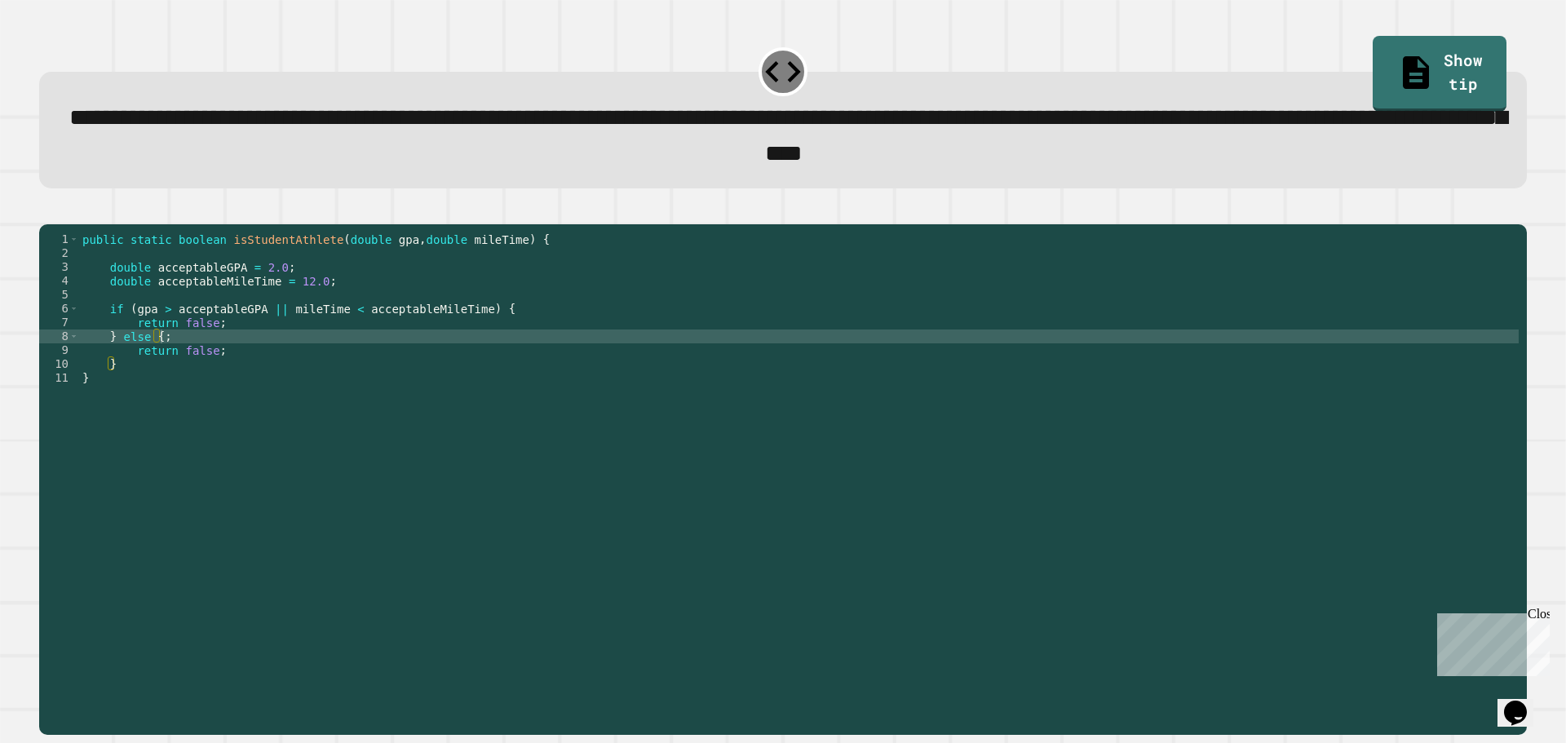
click at [210, 348] on div "public static boolean isStudentAthlete ( double gpa , double mileTime ) { doubl…" at bounding box center [799, 462] width 1440 height 458
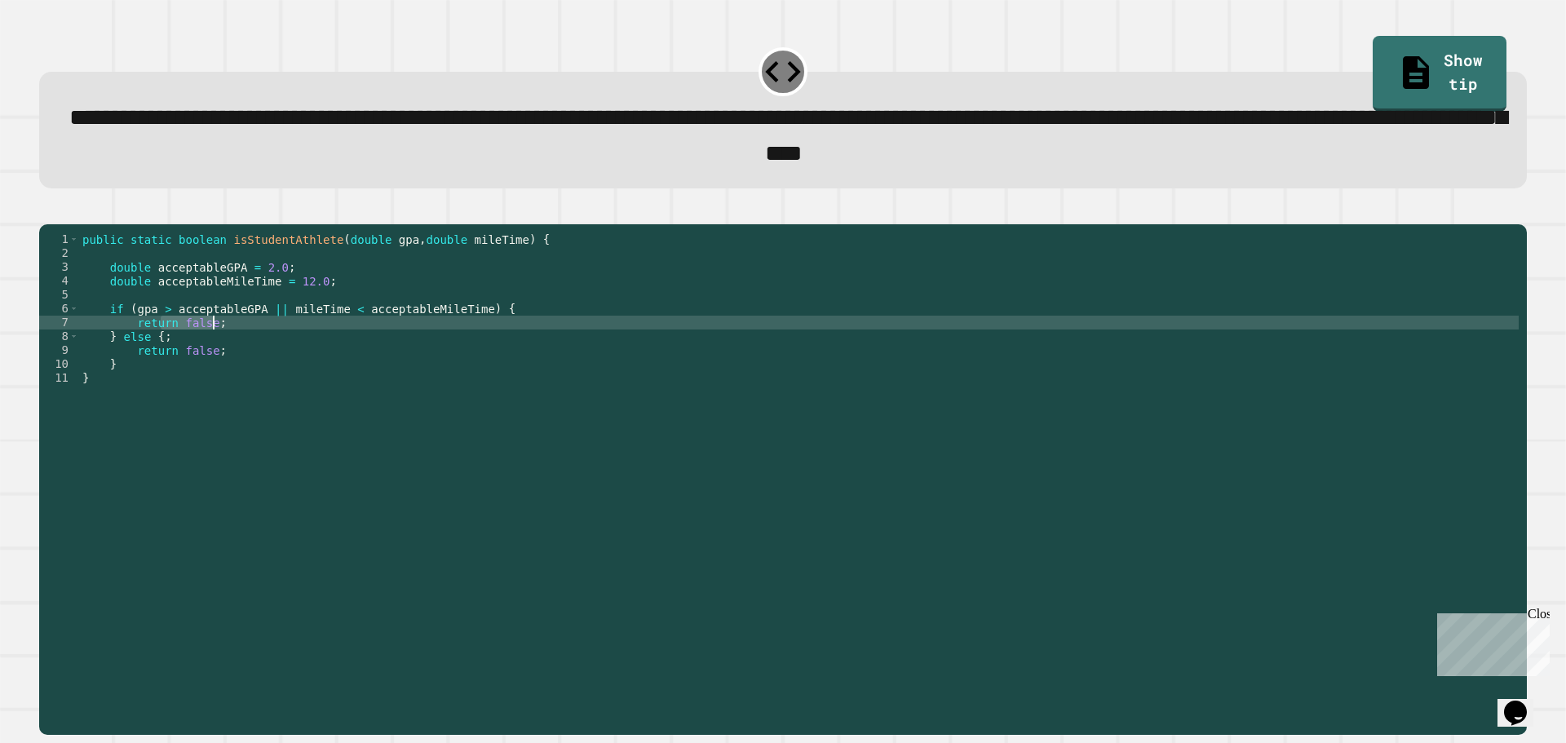
click at [210, 349] on div "public static boolean isStudentAthlete ( double gpa , double mileTime ) { doubl…" at bounding box center [799, 448] width 1440 height 430
click at [47, 210] on button "button" at bounding box center [47, 210] width 0 height 0
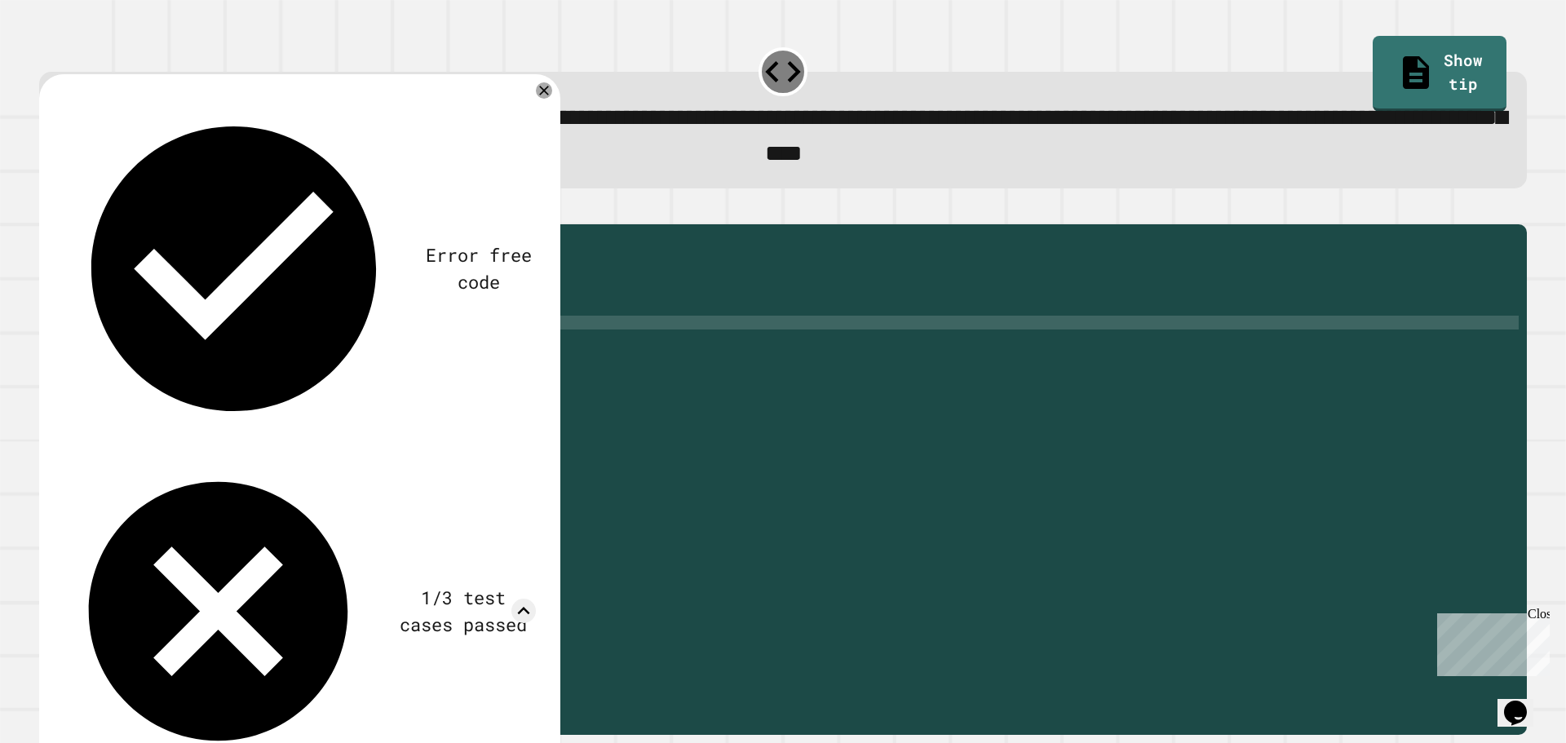
click at [534, 92] on div "Error free code trueaaljcwvinrhwaclrnqw34rqwhx3xernqwr3ha3xrnhtrueaaljcwvinrhwa…" at bounding box center [299, 557] width 521 height 966
click at [537, 92] on div at bounding box center [544, 90] width 18 height 18
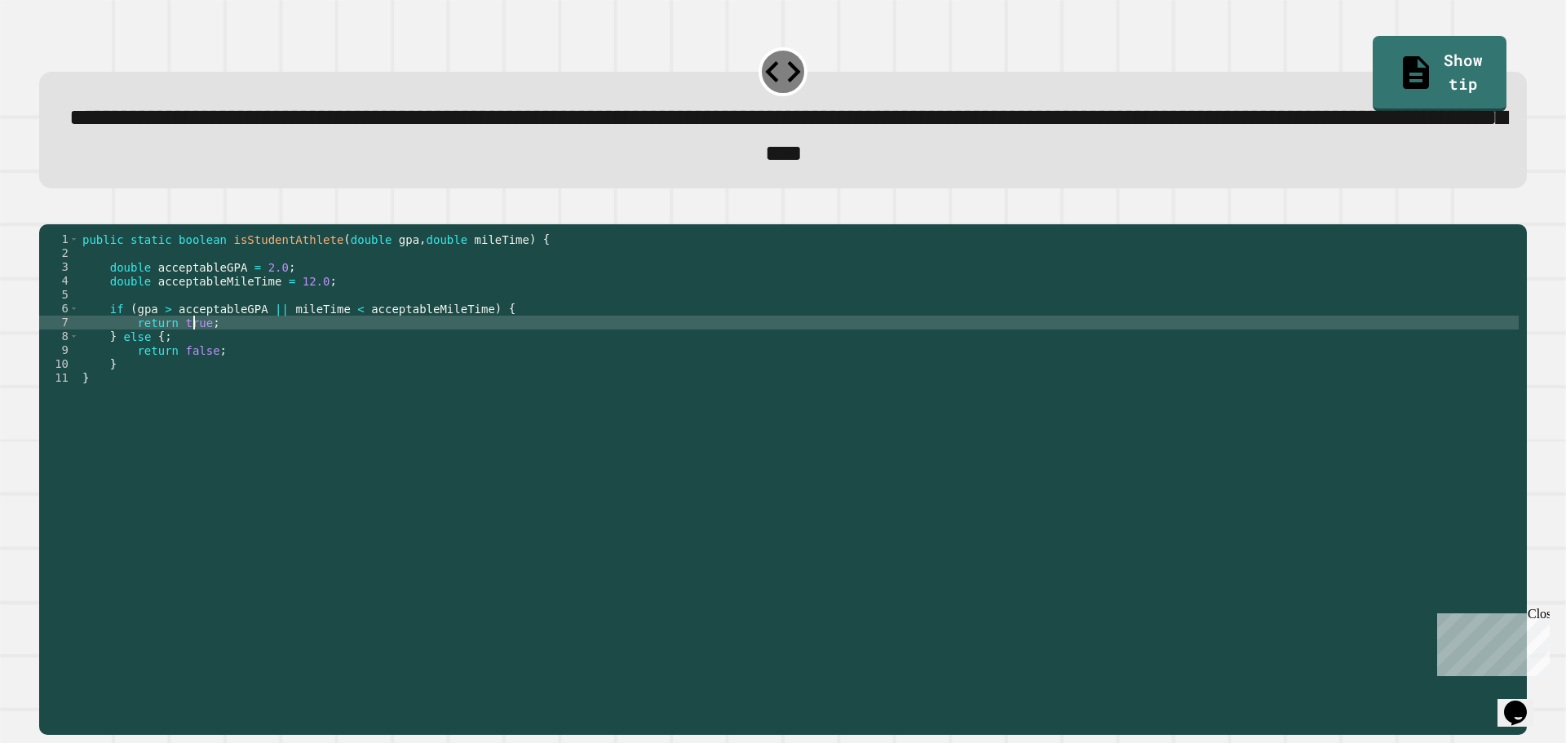
click at [193, 349] on div "public static boolean isStudentAthlete ( double gpa , double mileTime ) { doubl…" at bounding box center [799, 462] width 1440 height 458
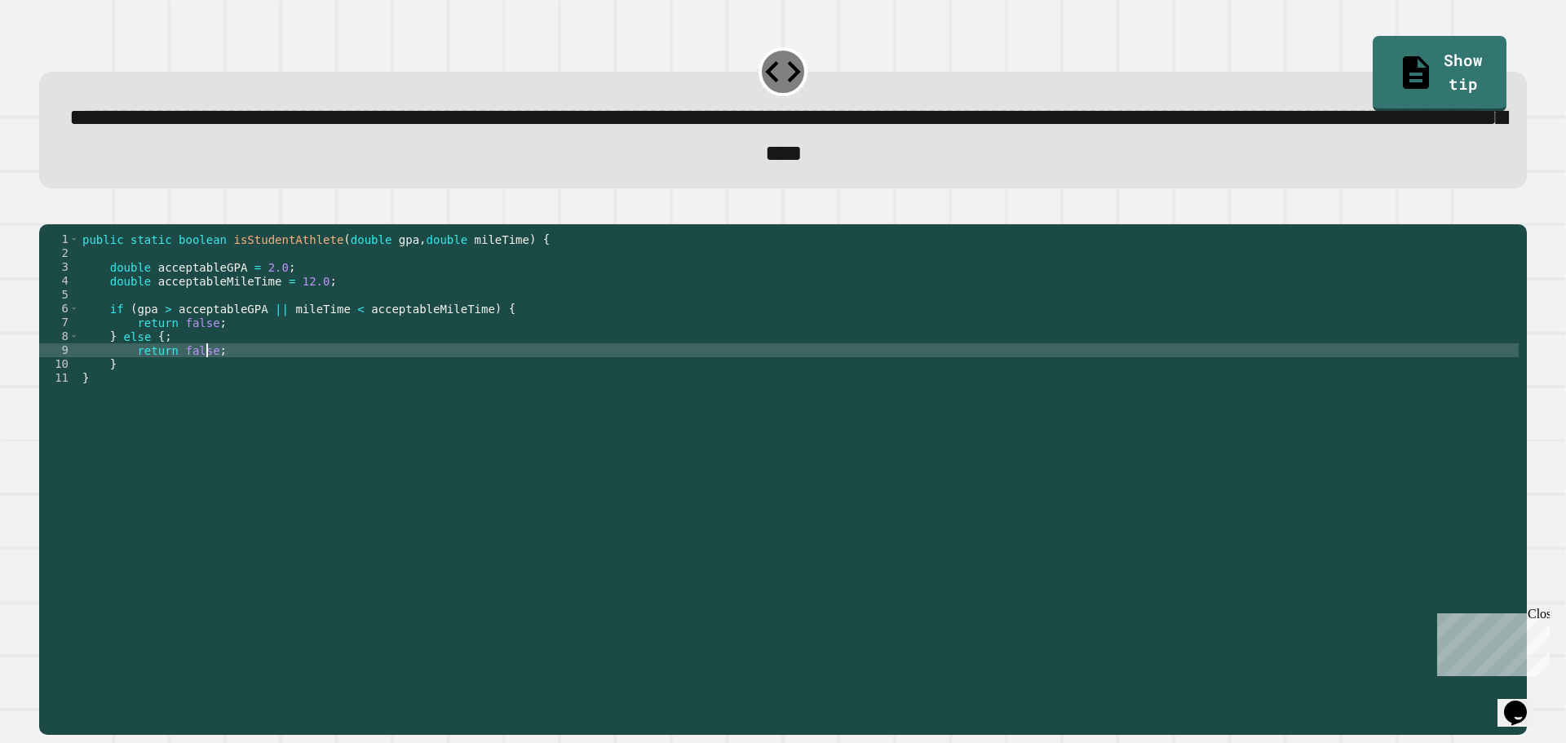
click at [209, 376] on div "public static boolean isStudentAthlete ( double gpa , double mileTime ) { doubl…" at bounding box center [799, 462] width 1440 height 458
click at [211, 378] on div "public static boolean isStudentAthlete ( double gpa , double mileTime ) { doubl…" at bounding box center [799, 462] width 1440 height 458
click at [52, 210] on div at bounding box center [783, 215] width 1488 height 20
click at [47, 210] on icon "button" at bounding box center [47, 210] width 0 height 0
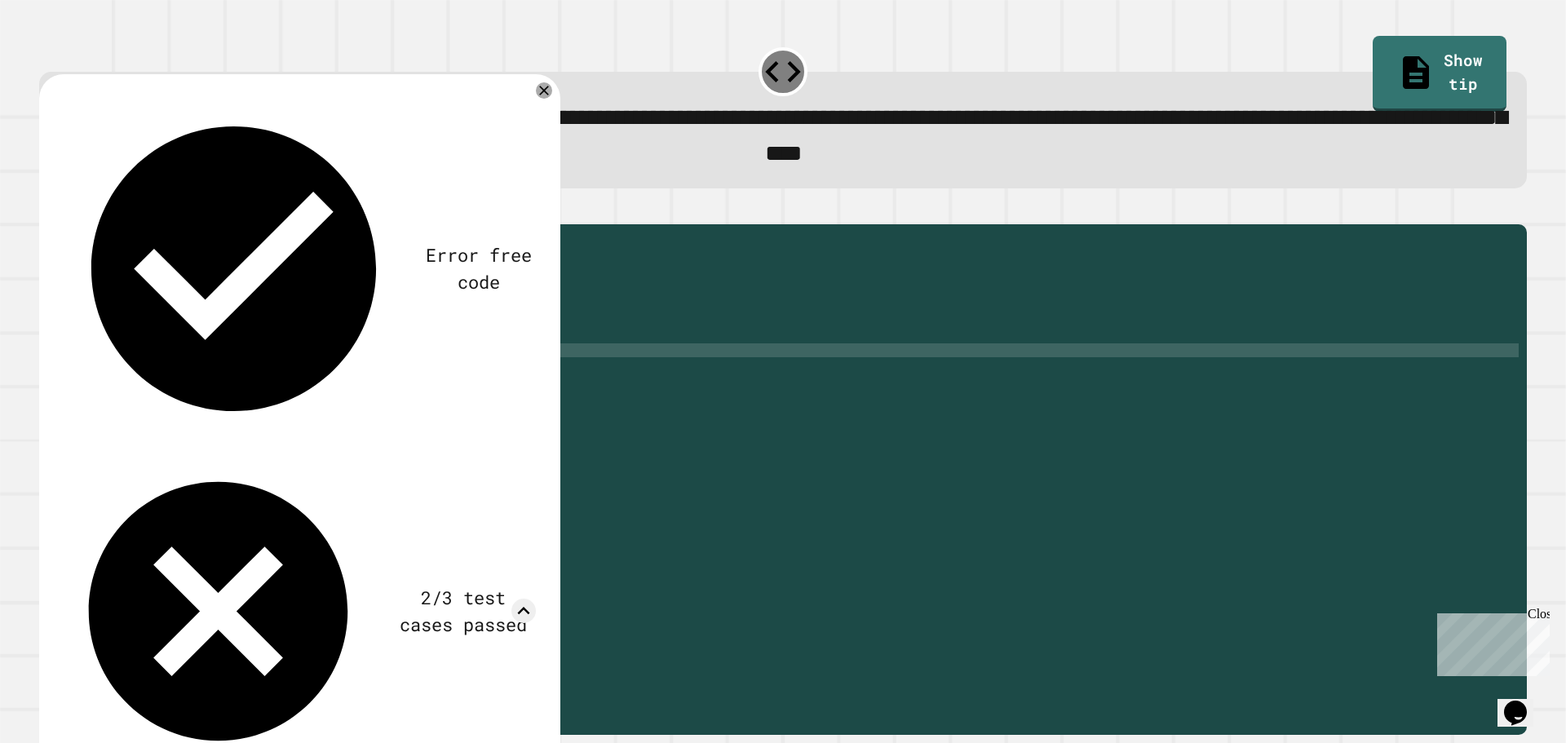
scroll to position [134, 0]
click at [542, 99] on icon at bounding box center [544, 91] width 20 height 20
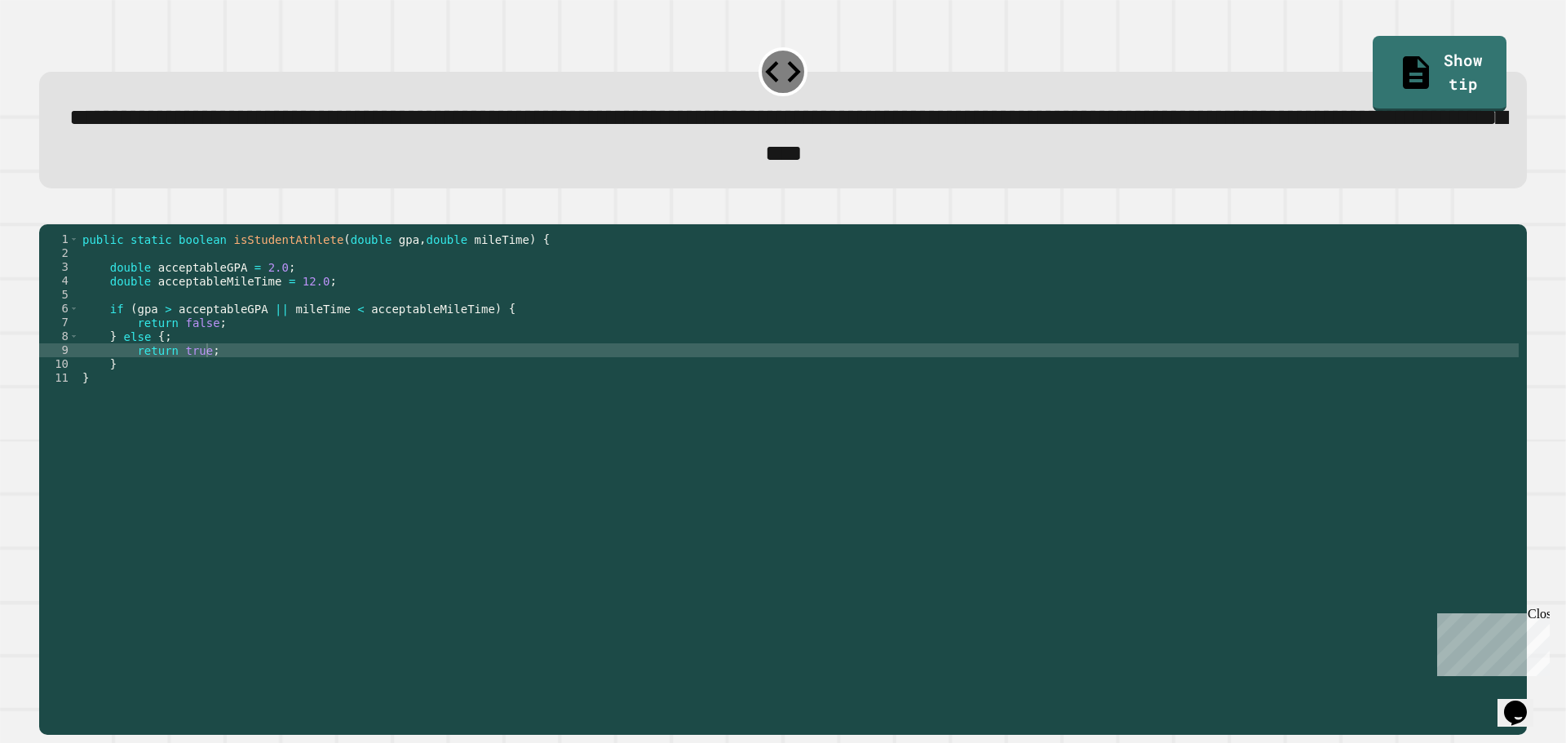
click at [210, 379] on div "public static boolean isStudentAthlete ( double gpa , double mileTime ) { doubl…" at bounding box center [799, 462] width 1440 height 458
click at [203, 377] on div "public static boolean isStudentAthlete ( double gpa , double mileTime ) { doubl…" at bounding box center [799, 462] width 1440 height 458
type textarea "**********"
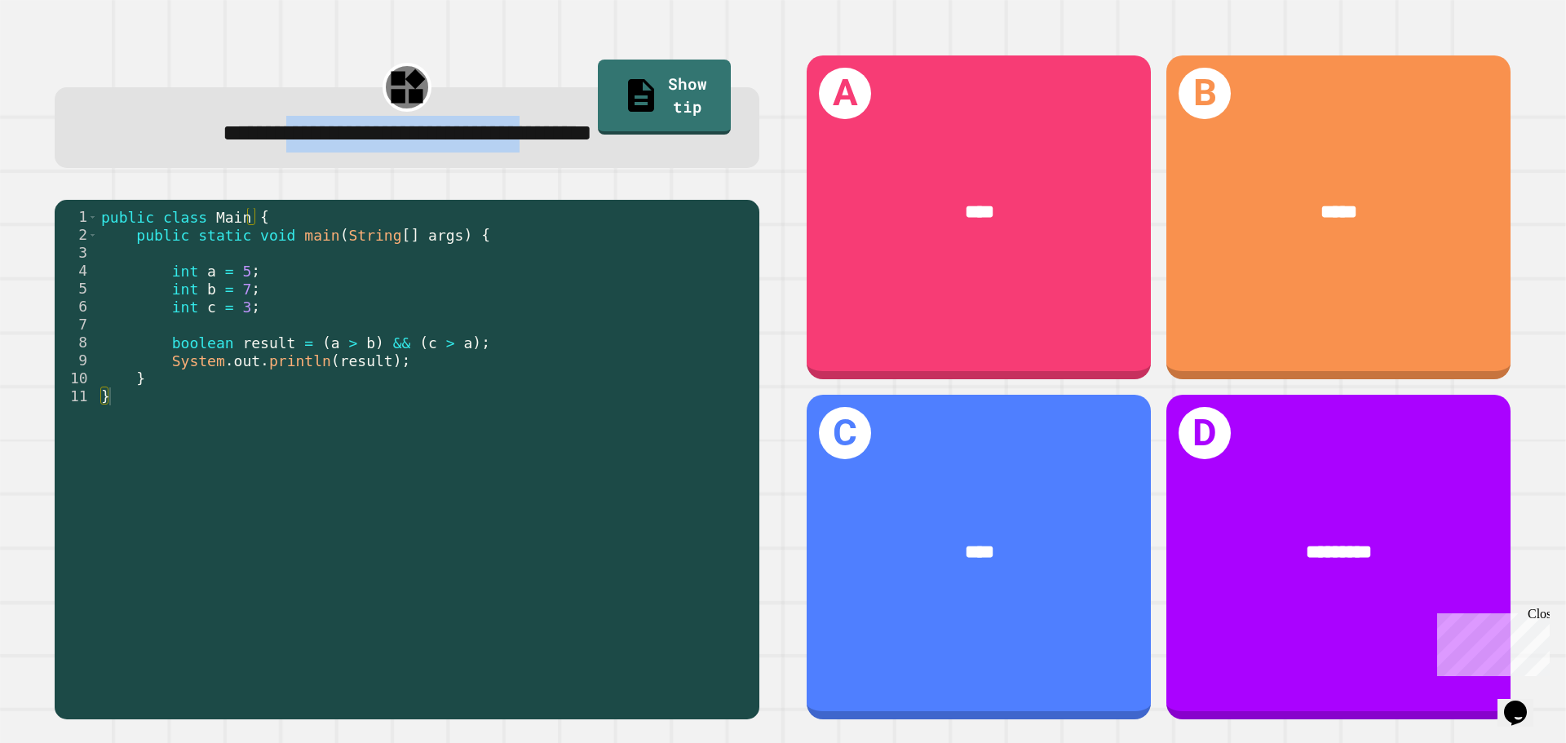
drag, startPoint x: 221, startPoint y: 131, endPoint x: 613, endPoint y: 136, distance: 391.6
click at [591, 144] on span "**********" at bounding box center [408, 133] width 370 height 23
click at [592, 135] on span "**********" at bounding box center [408, 133] width 370 height 23
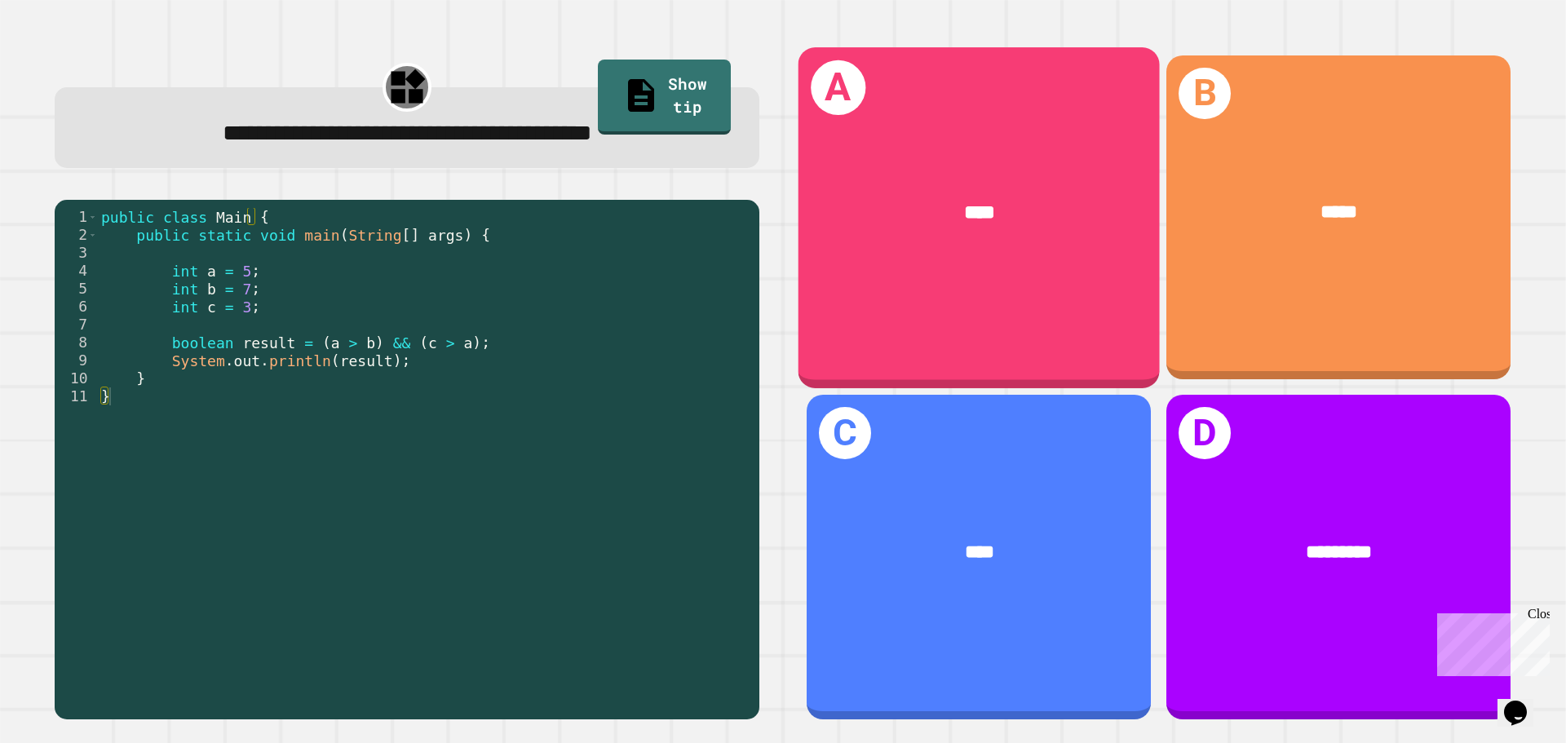
drag, startPoint x: 987, startPoint y: 241, endPoint x: 992, endPoint y: 230, distance: 12.4
click at [992, 230] on div "****" at bounding box center [979, 212] width 361 height 109
